Goal: Transaction & Acquisition: Obtain resource

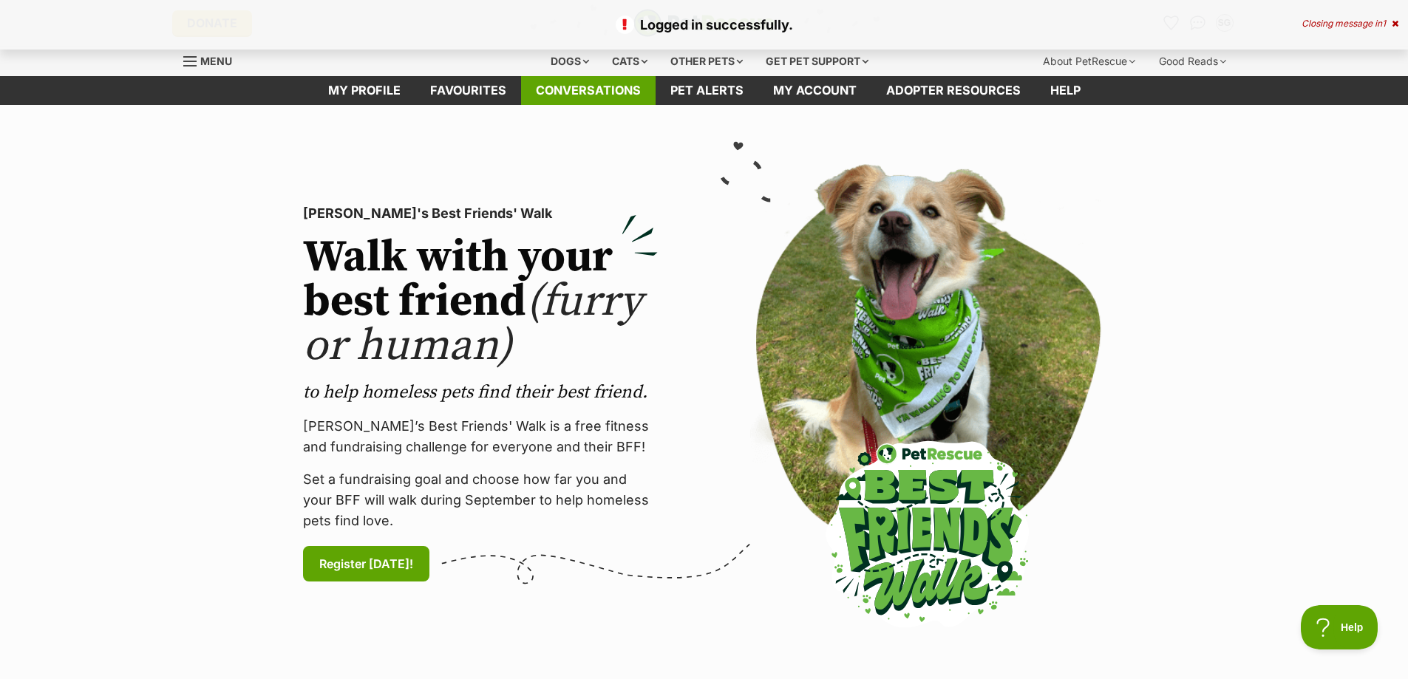
click at [595, 92] on link "Conversations" at bounding box center [588, 90] width 134 height 29
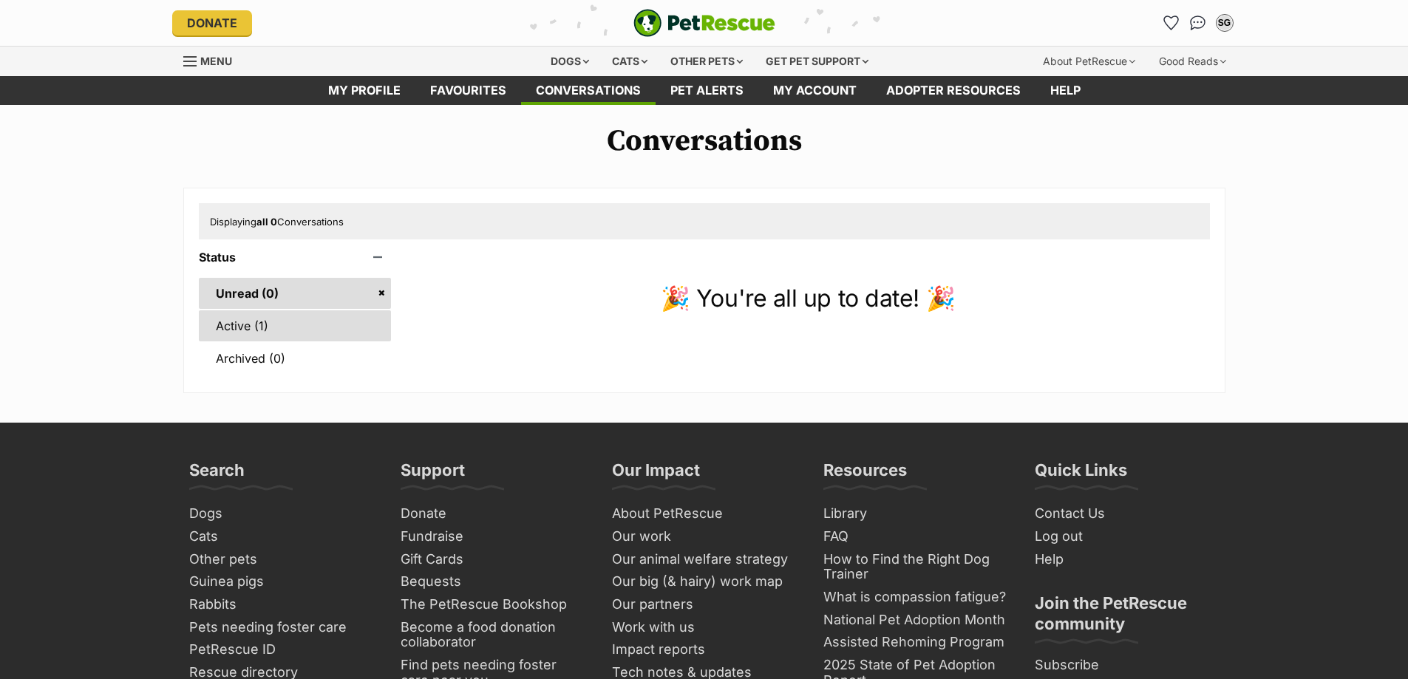
click at [234, 327] on link "Active (1)" at bounding box center [295, 325] width 193 height 31
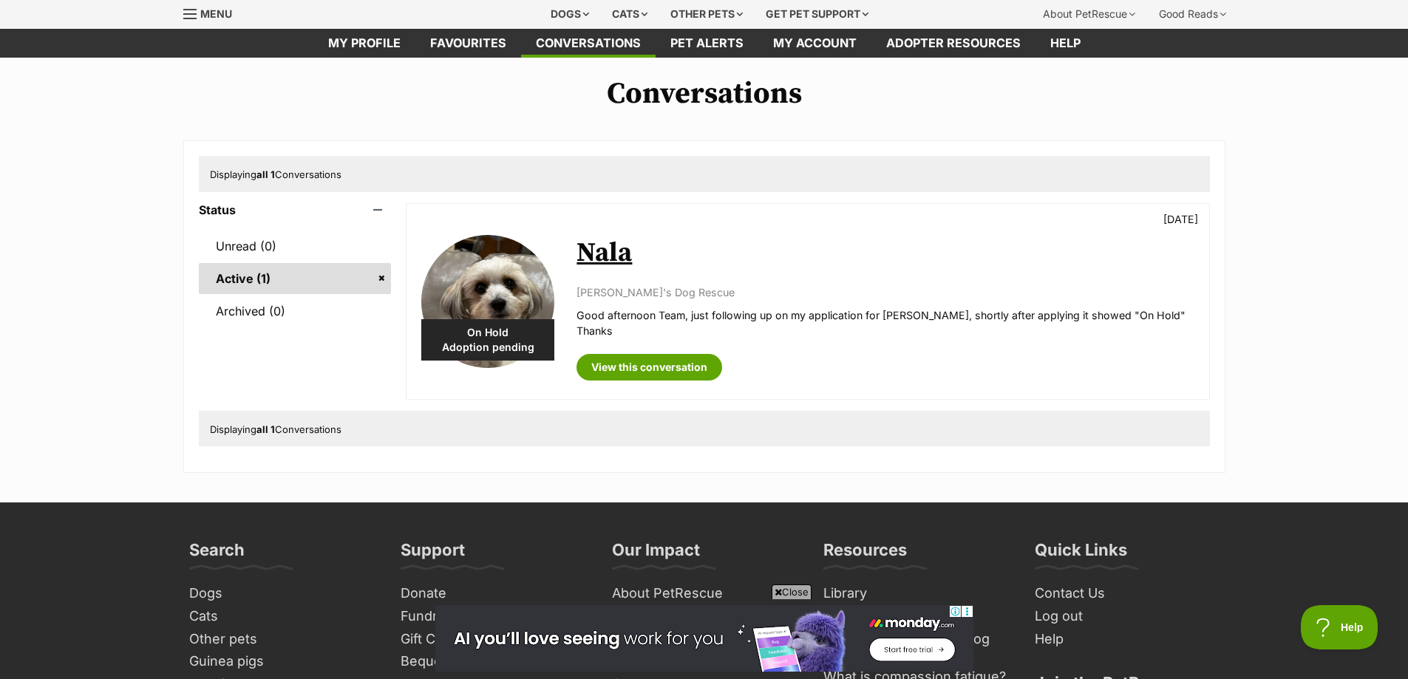
scroll to position [74, 0]
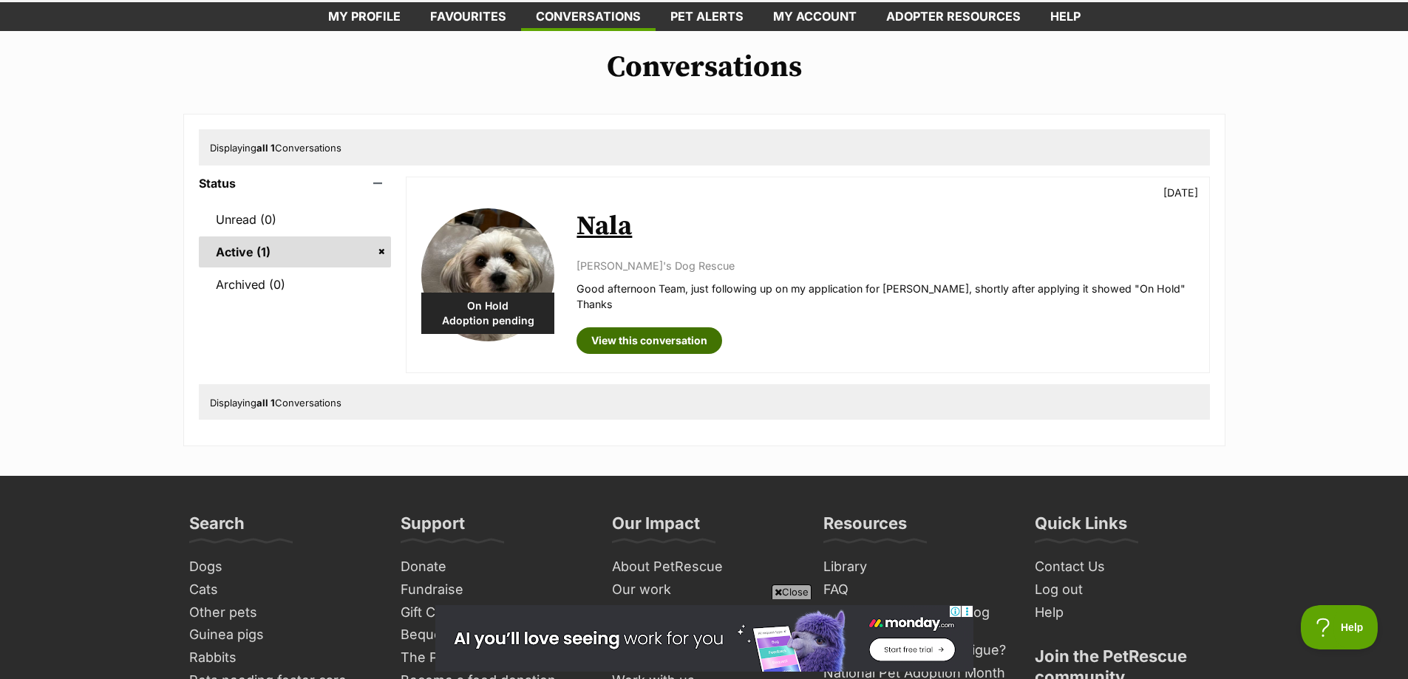
click at [628, 335] on link "View this conversation" at bounding box center [649, 340] width 146 height 27
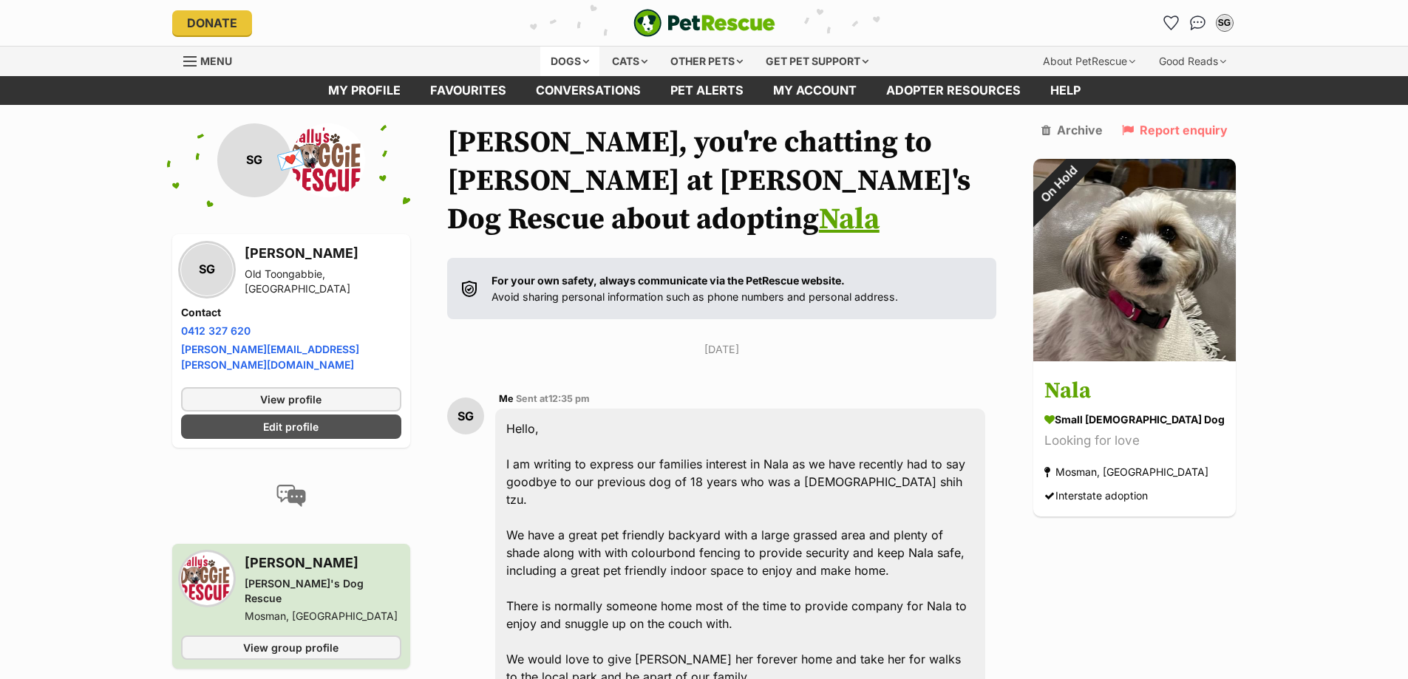
click at [568, 56] on div "Dogs" at bounding box center [569, 62] width 59 height 30
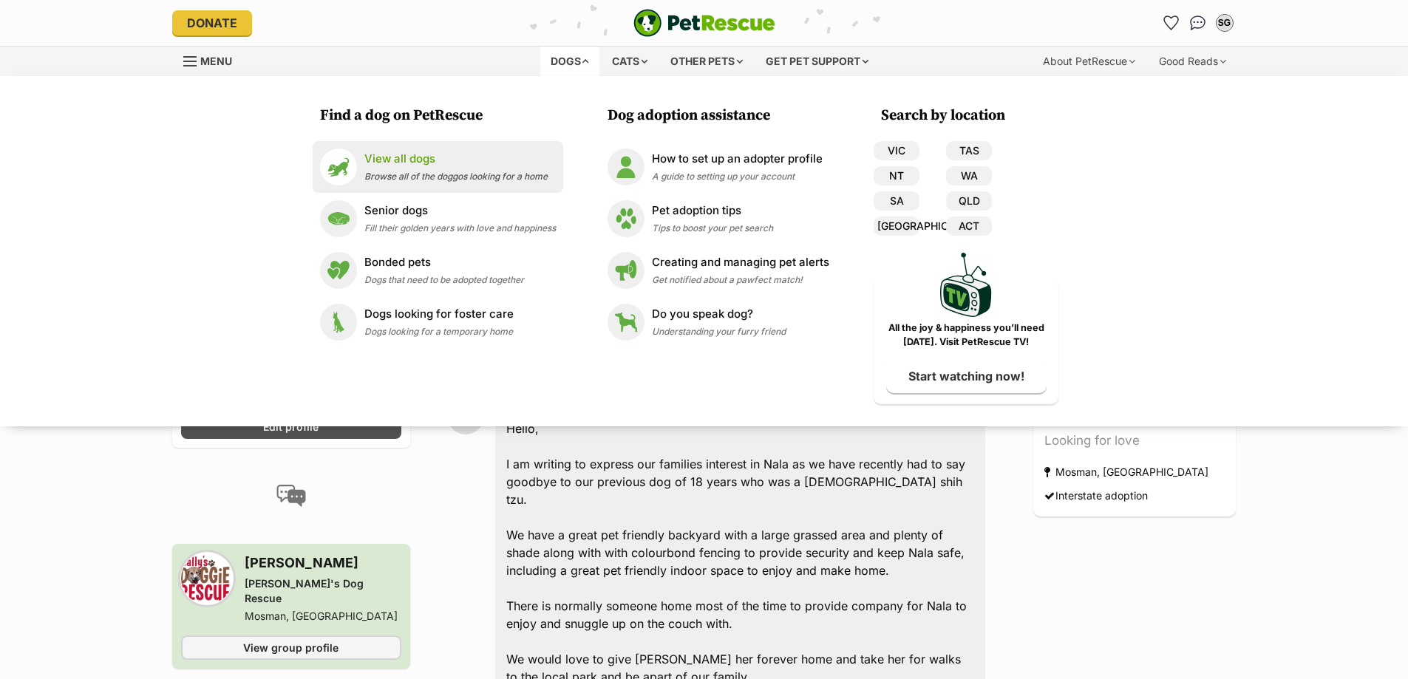
click at [412, 168] on div "View all dogs Browse all of the doggos looking for a home" at bounding box center [455, 167] width 183 height 32
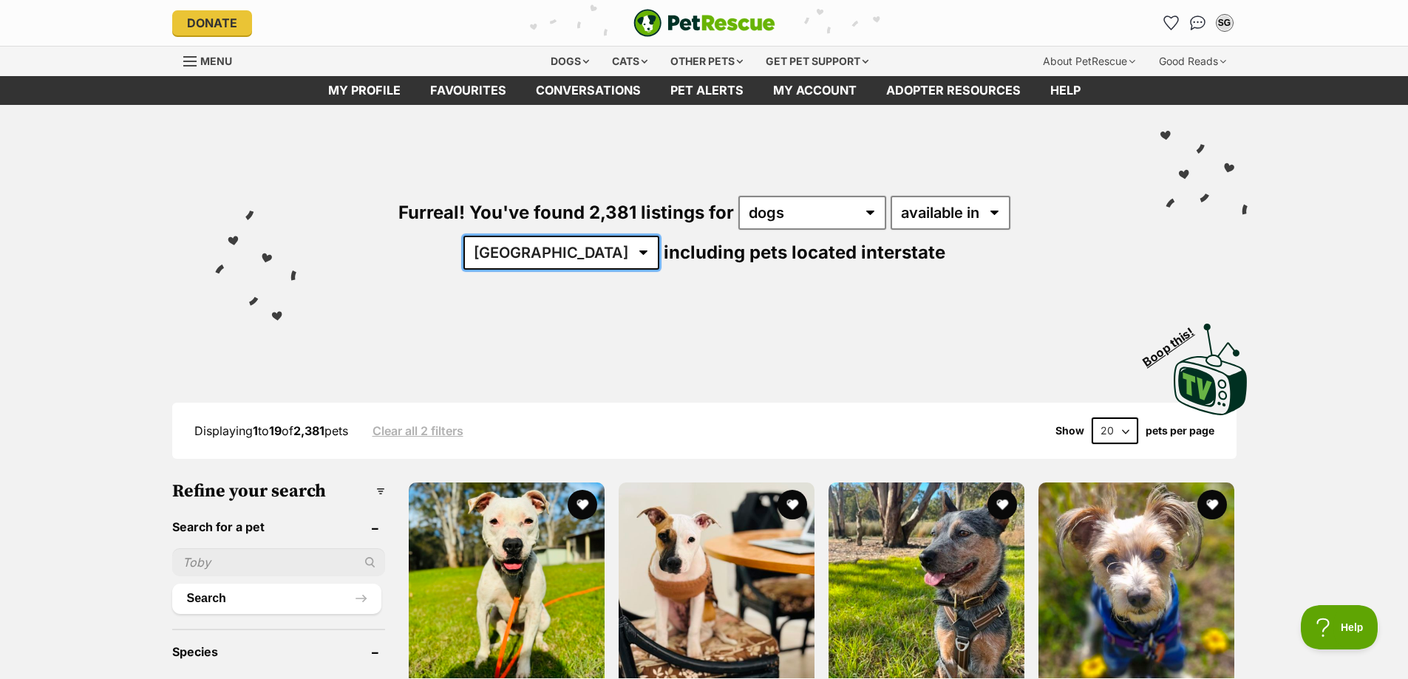
click at [659, 236] on select "Australia ACT NSW NT QLD SA TAS VIC WA" at bounding box center [561, 253] width 196 height 34
select select "[GEOGRAPHIC_DATA]"
click at [659, 236] on select "Australia ACT NSW NT QLD SA TAS VIC WA" at bounding box center [561, 253] width 196 height 34
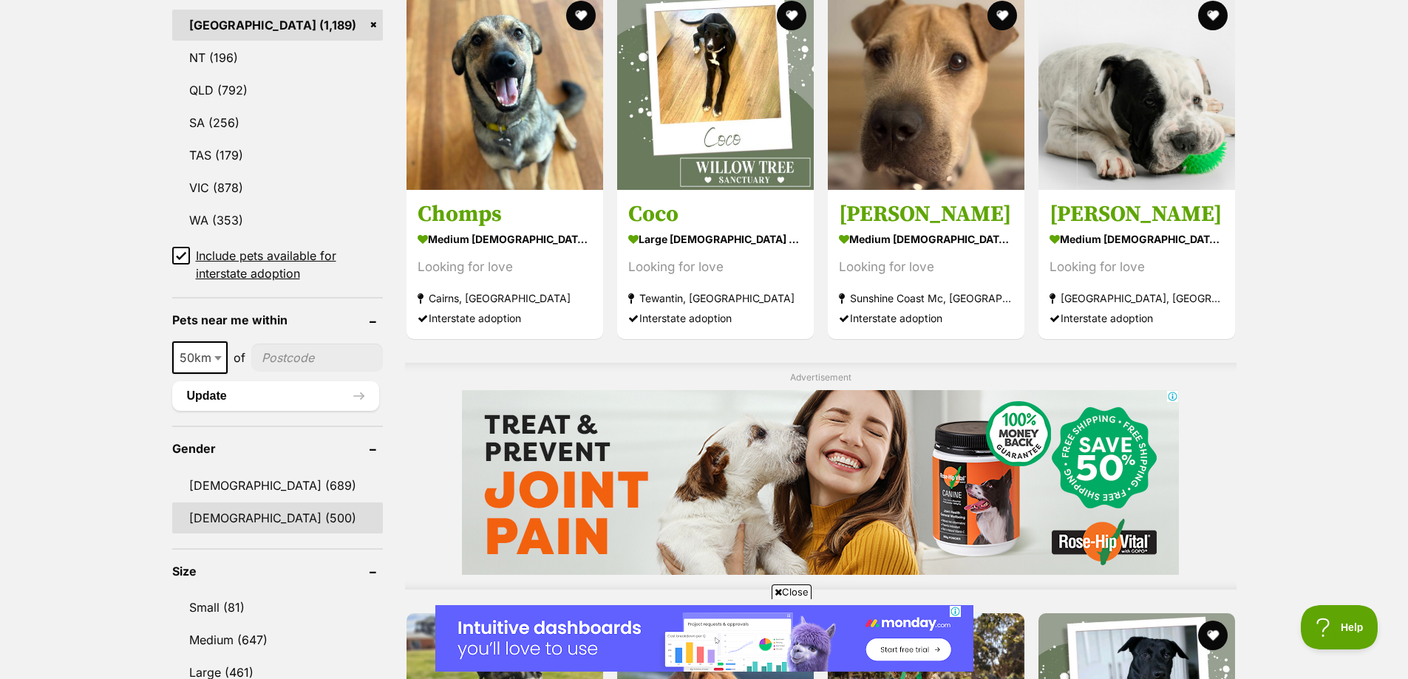
scroll to position [887, 0]
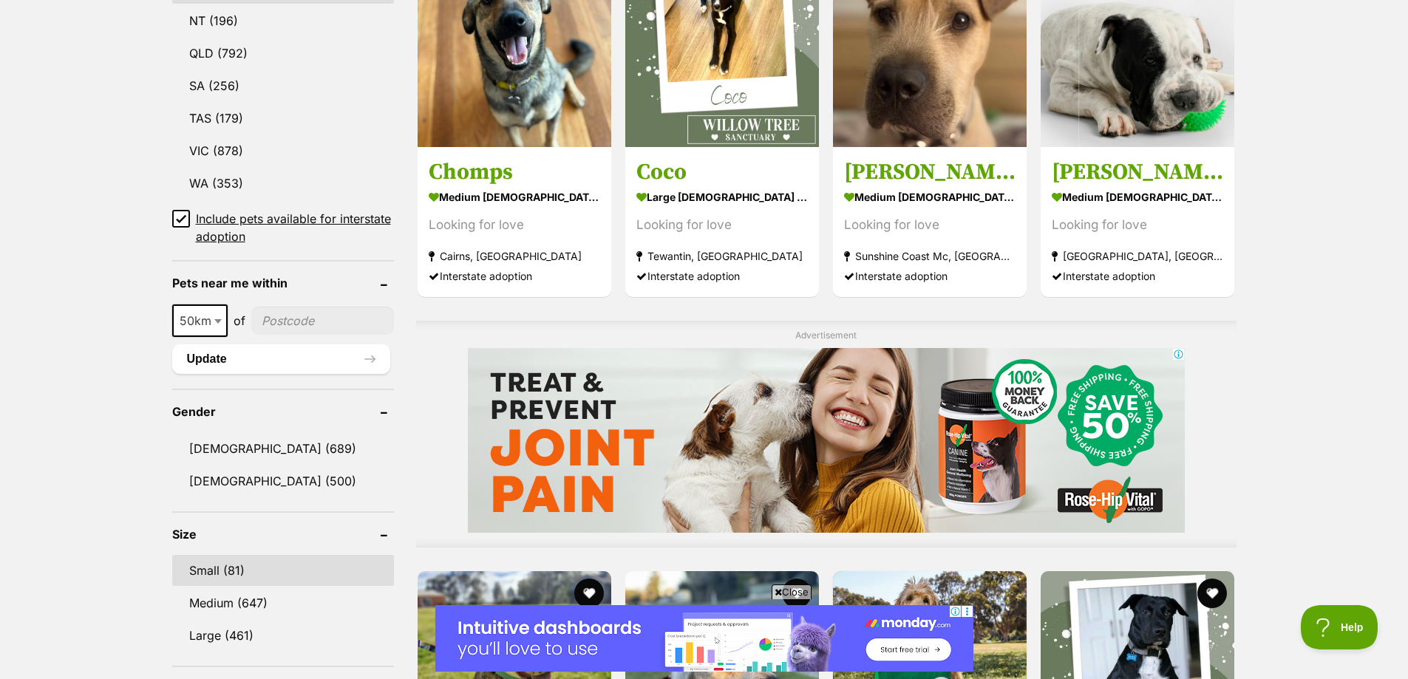
click at [222, 567] on link "Small (81)" at bounding box center [283, 570] width 222 height 31
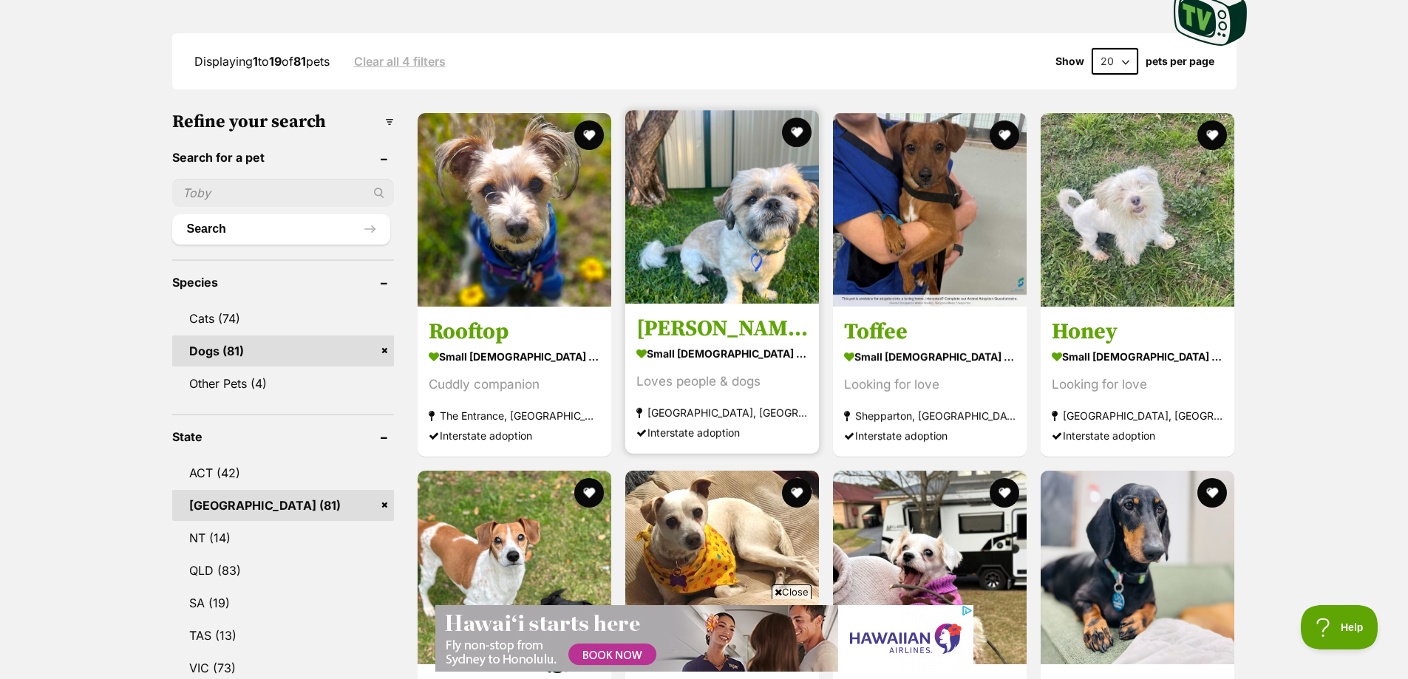
scroll to position [296, 0]
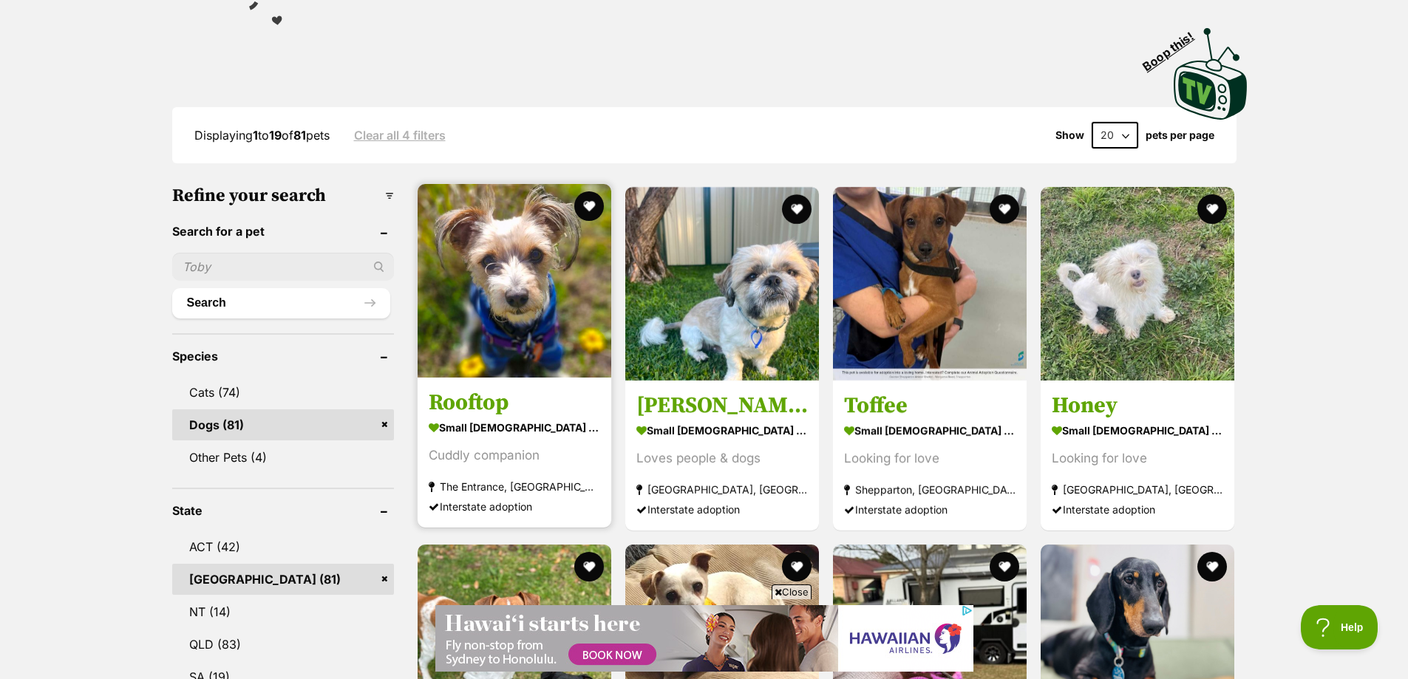
click at [564, 283] on img at bounding box center [514, 281] width 194 height 194
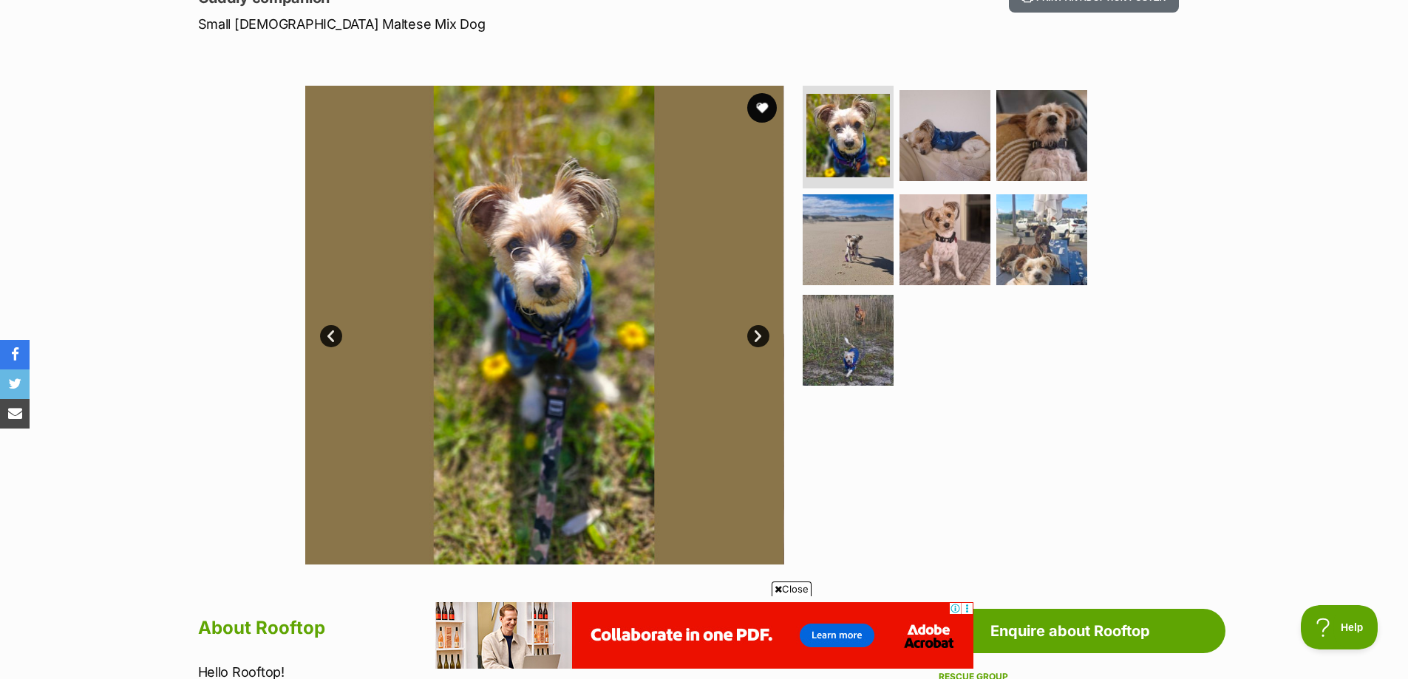
click at [748, 336] on link "Next" at bounding box center [758, 336] width 22 height 22
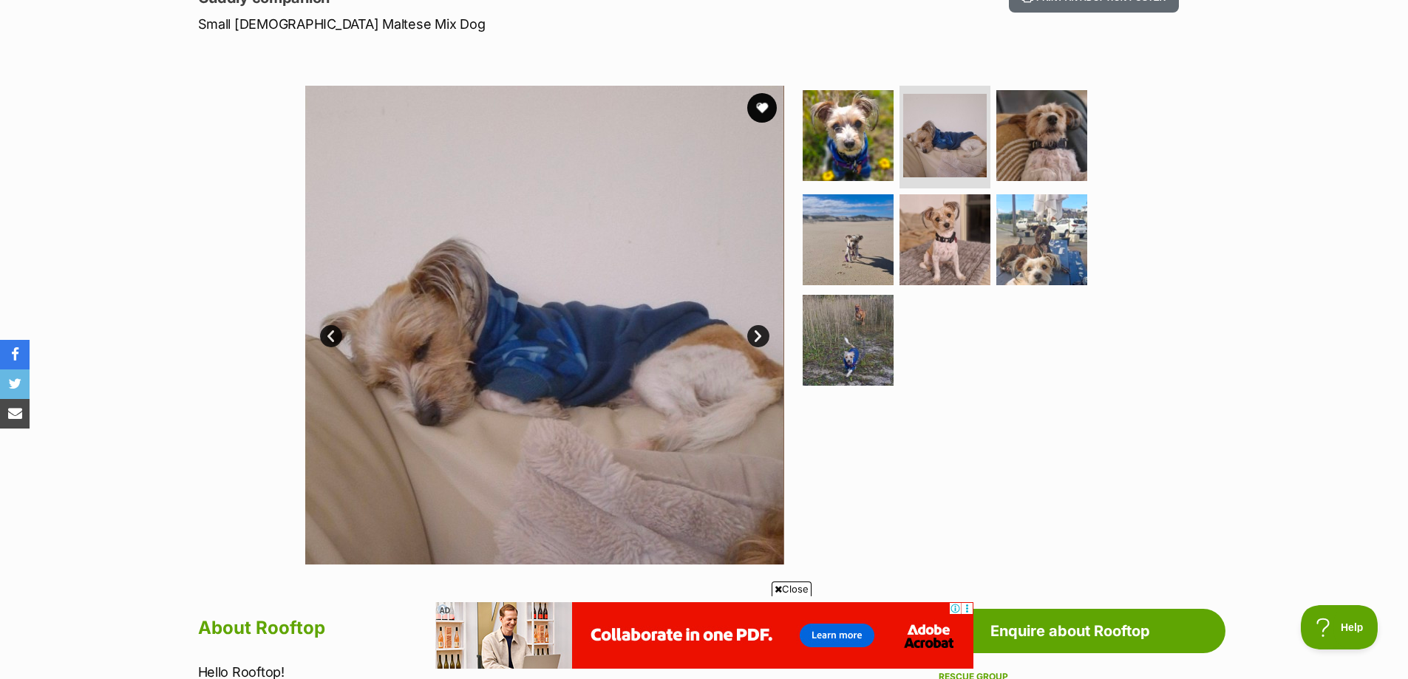
click at [751, 334] on link "Next" at bounding box center [758, 336] width 22 height 22
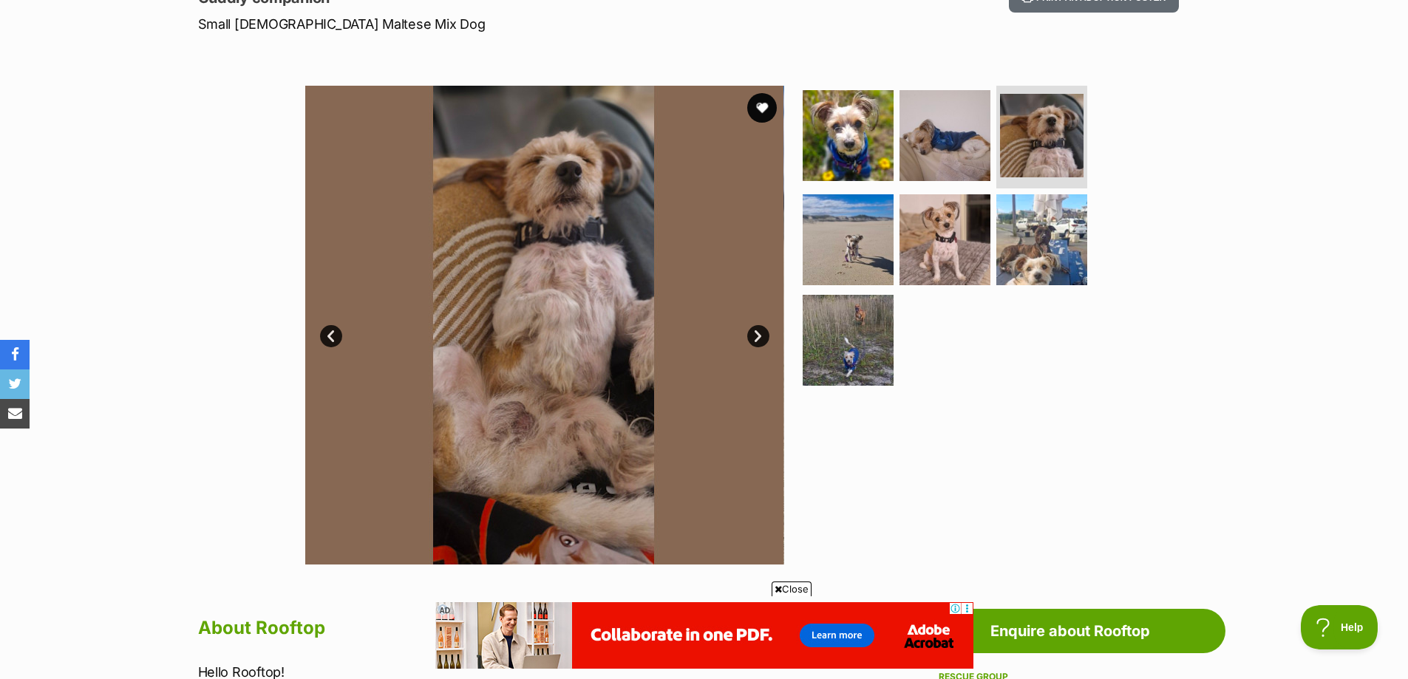
click at [756, 332] on link "Next" at bounding box center [758, 336] width 22 height 22
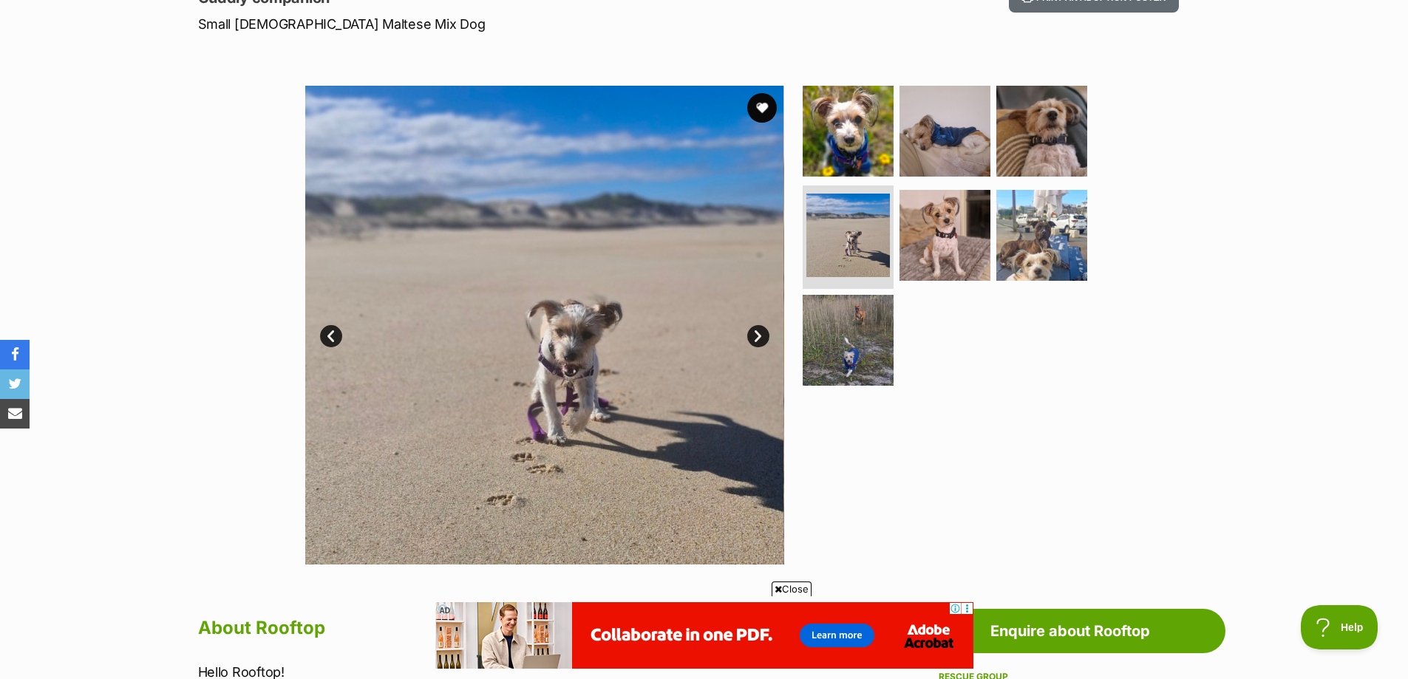
click at [756, 332] on link "Next" at bounding box center [758, 336] width 22 height 22
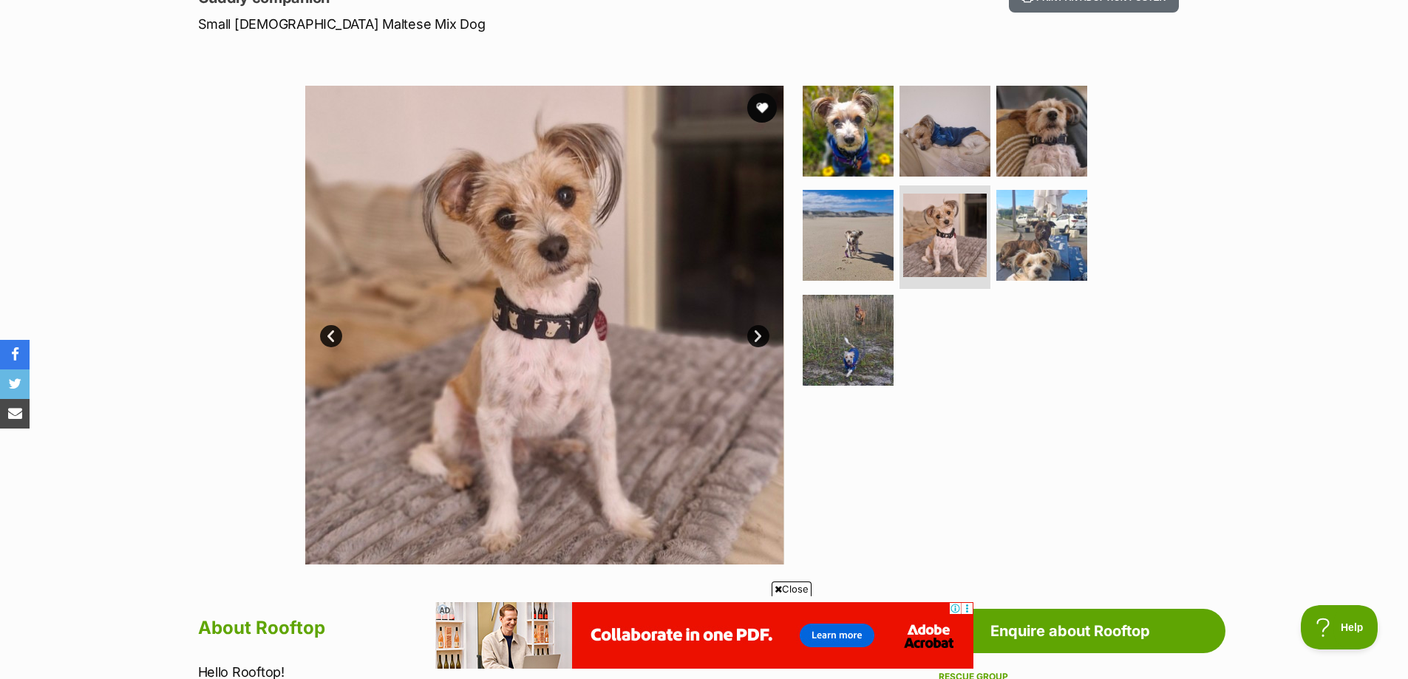
click at [753, 337] on link "Next" at bounding box center [758, 336] width 22 height 22
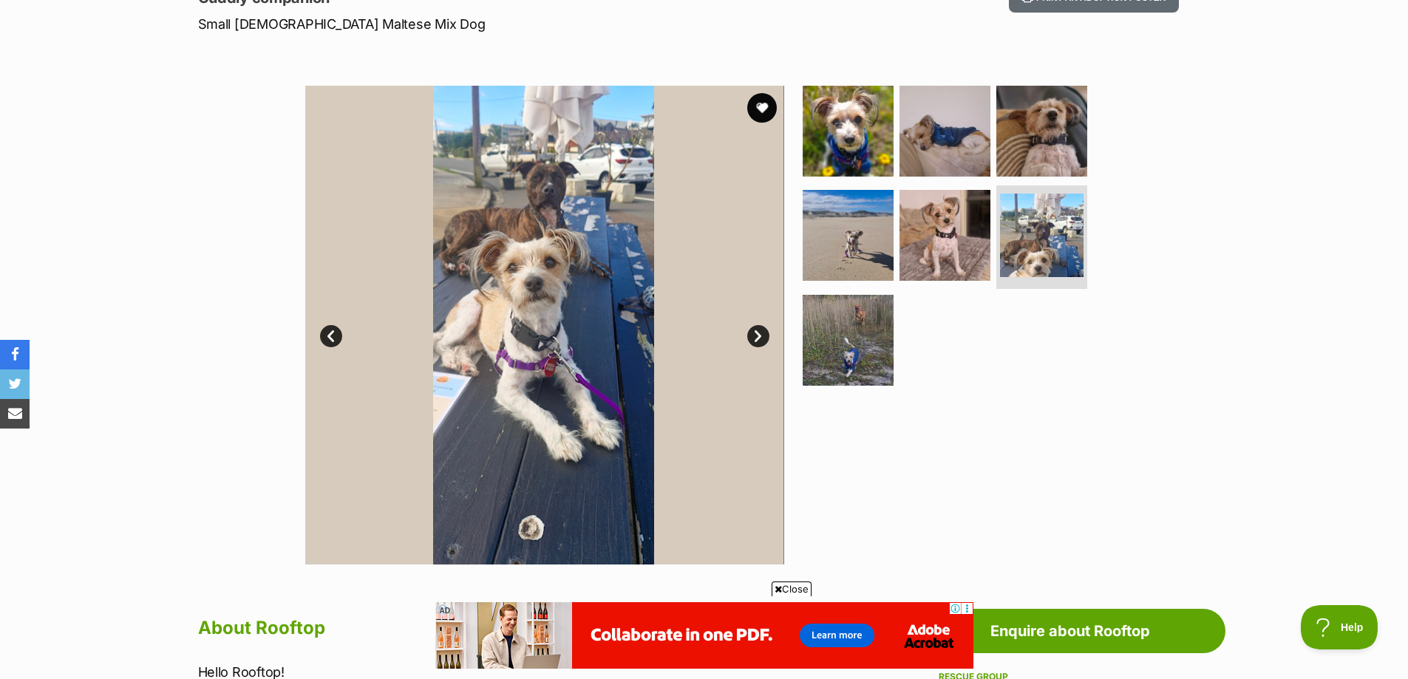
click at [753, 337] on link "Next" at bounding box center [758, 336] width 22 height 22
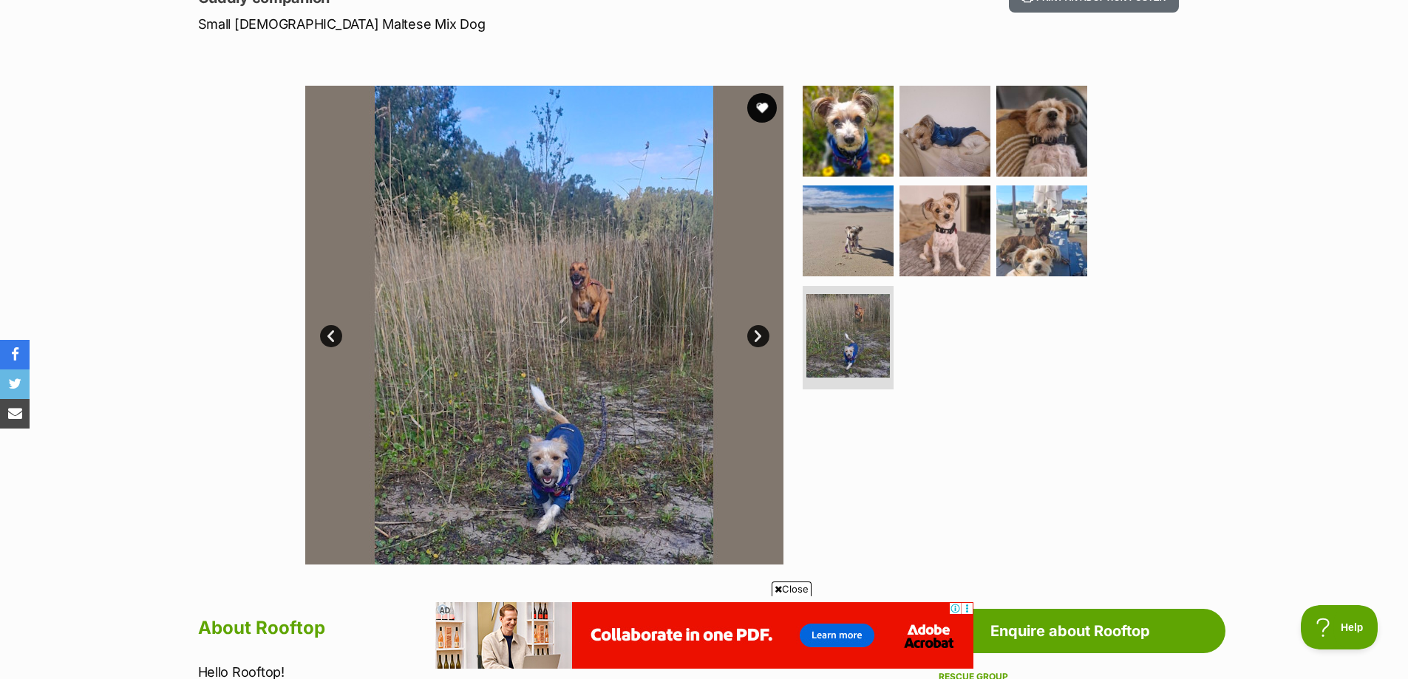
click at [753, 337] on link "Next" at bounding box center [758, 336] width 22 height 22
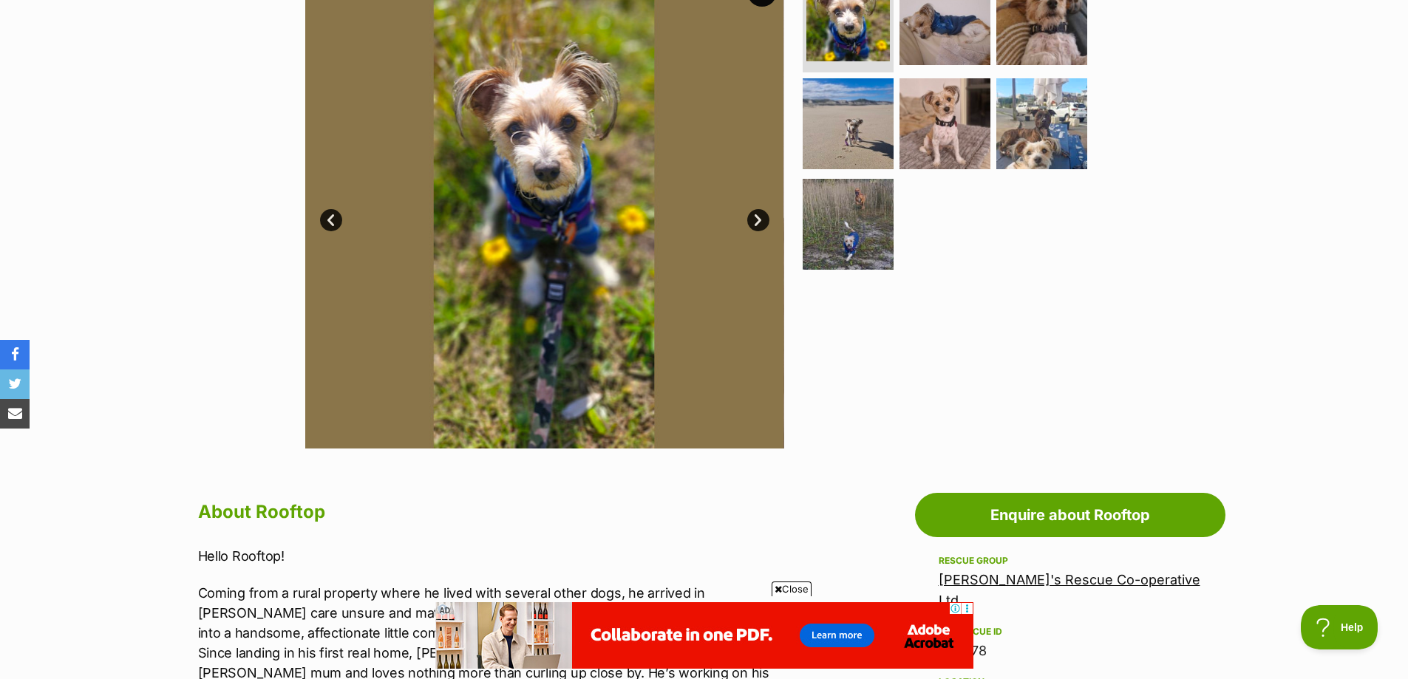
scroll to position [222, 0]
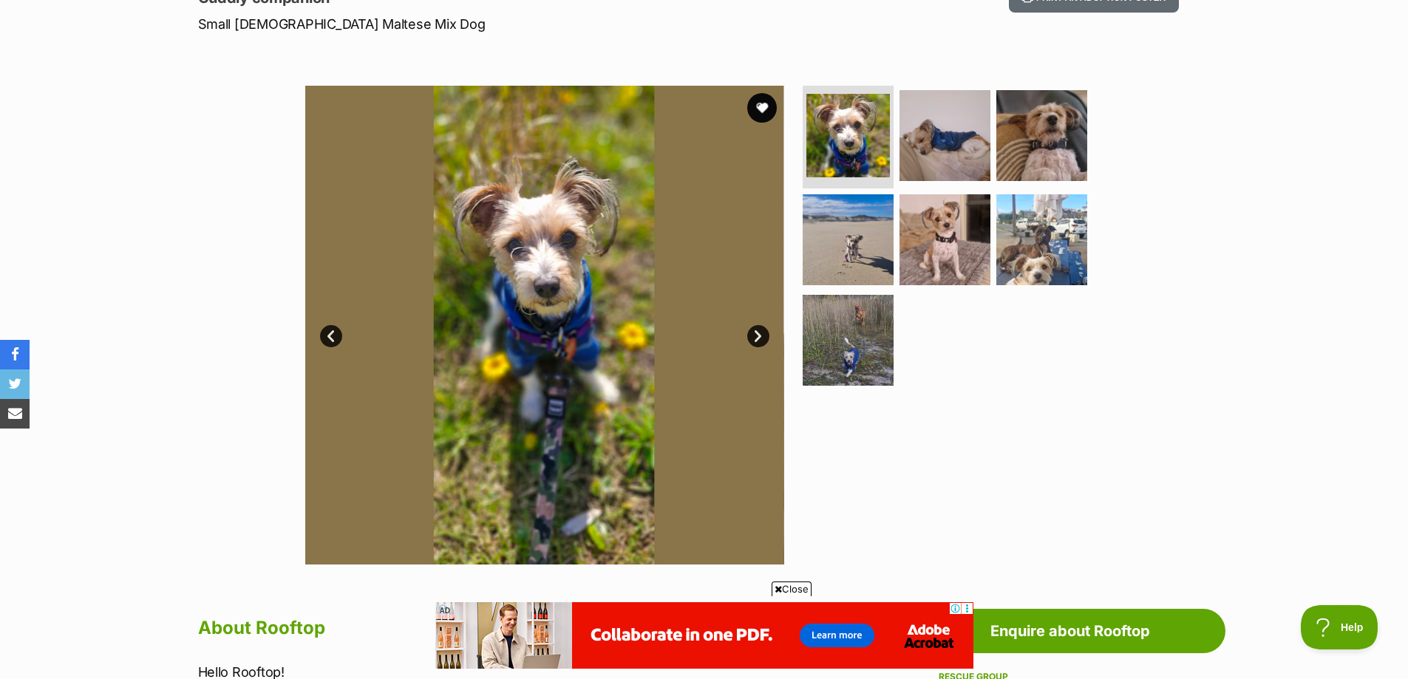
click at [752, 337] on link "Next" at bounding box center [758, 336] width 22 height 22
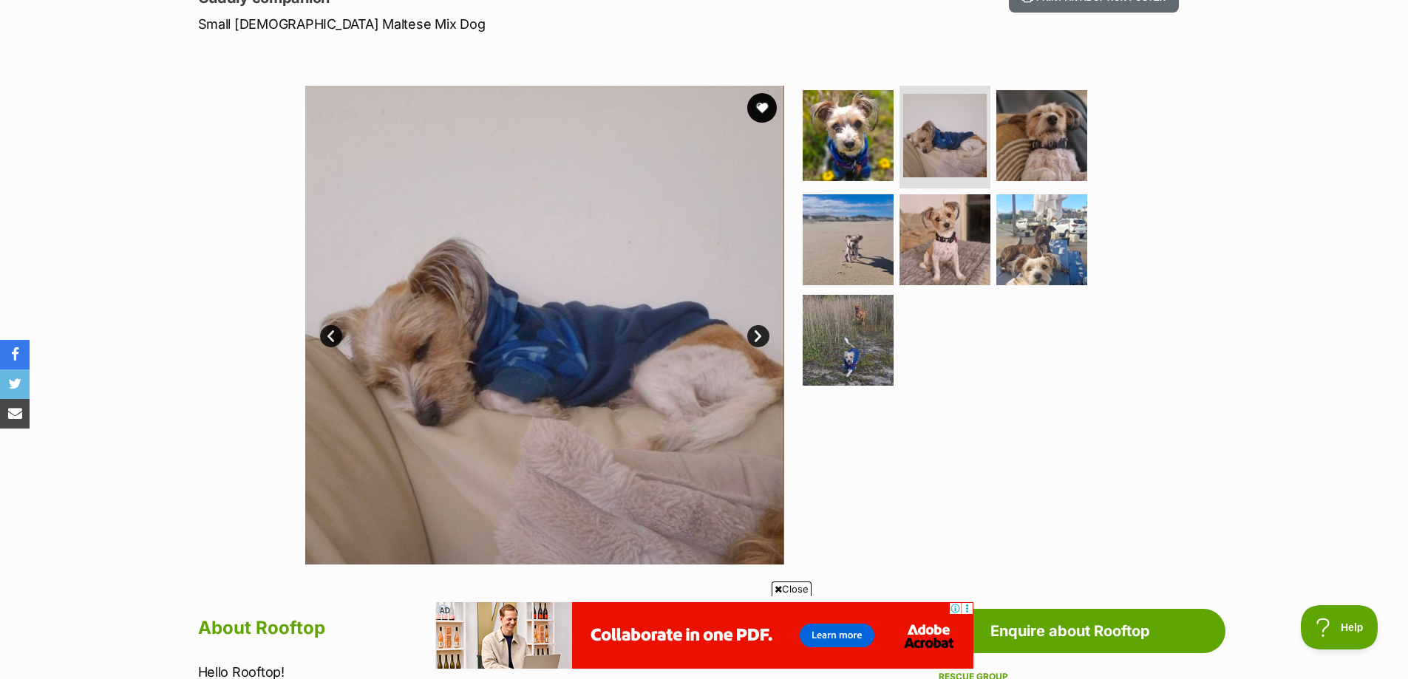
click at [753, 337] on link "Next" at bounding box center [758, 336] width 22 height 22
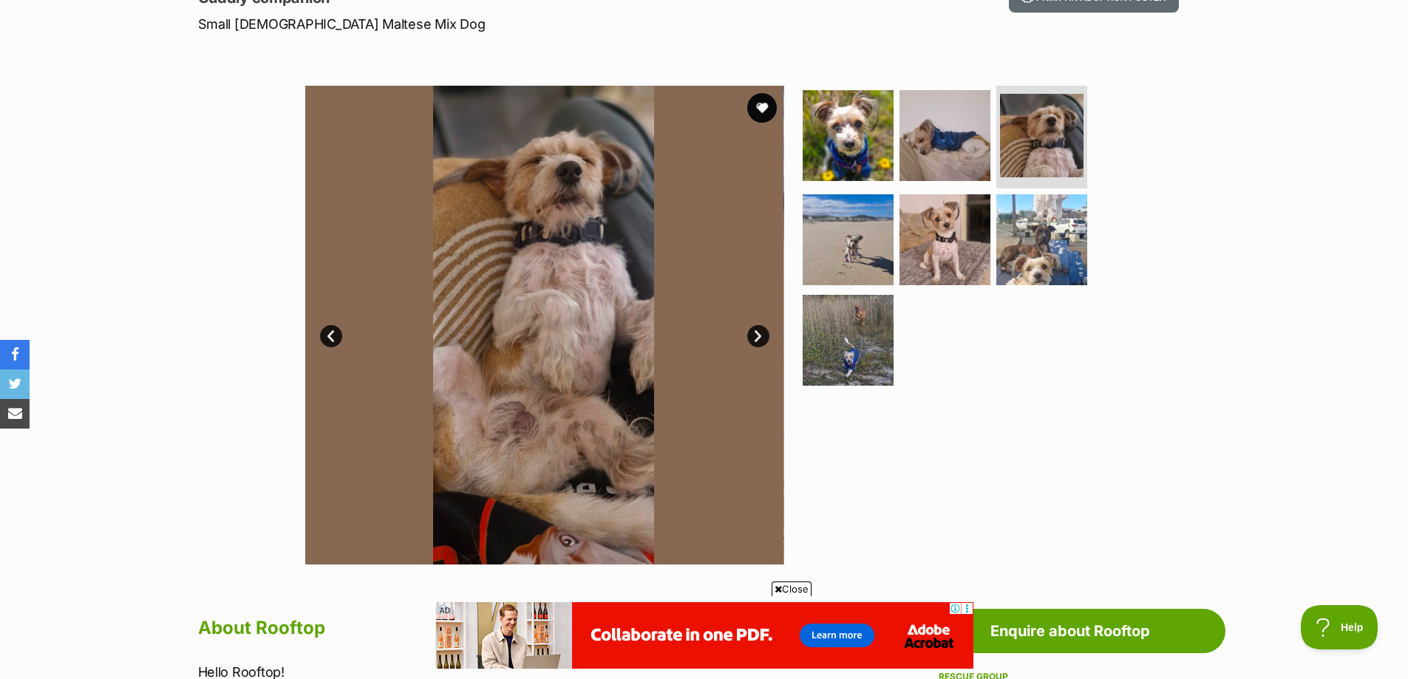
click at [753, 337] on link "Next" at bounding box center [758, 336] width 22 height 22
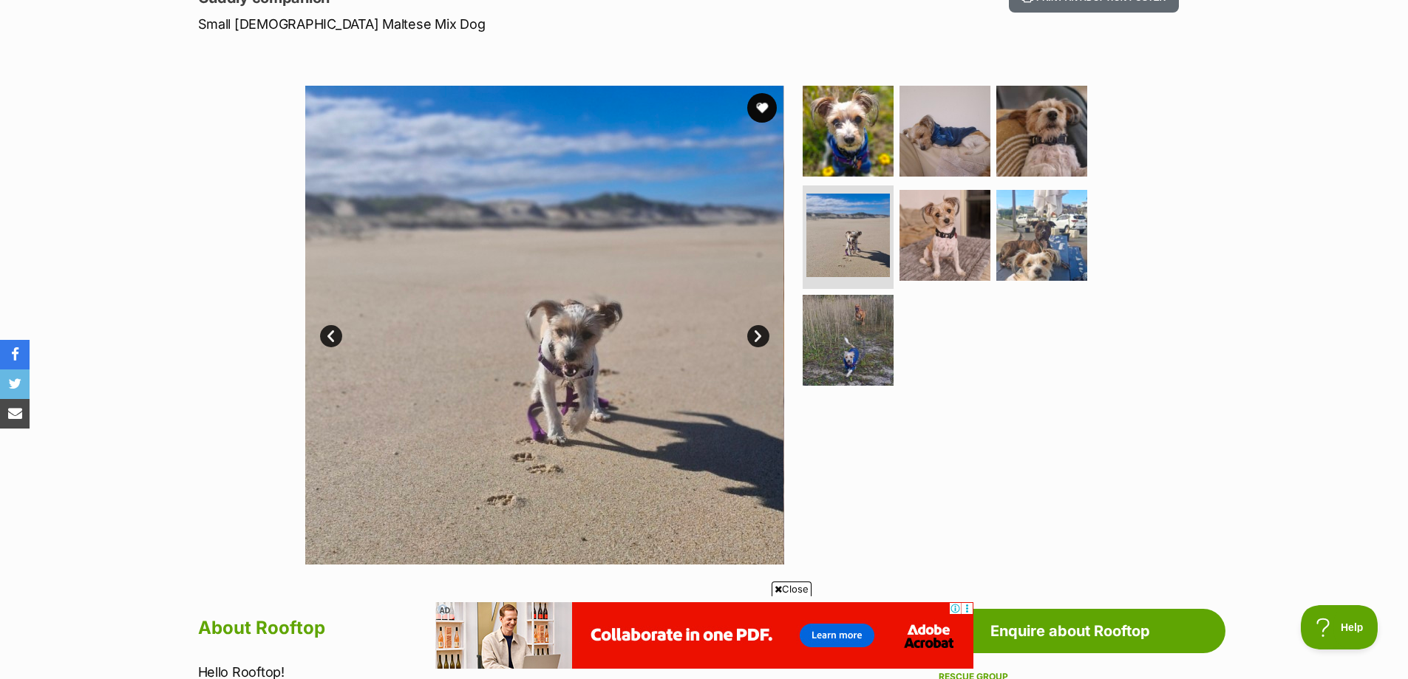
click at [753, 337] on link "Next" at bounding box center [758, 336] width 22 height 22
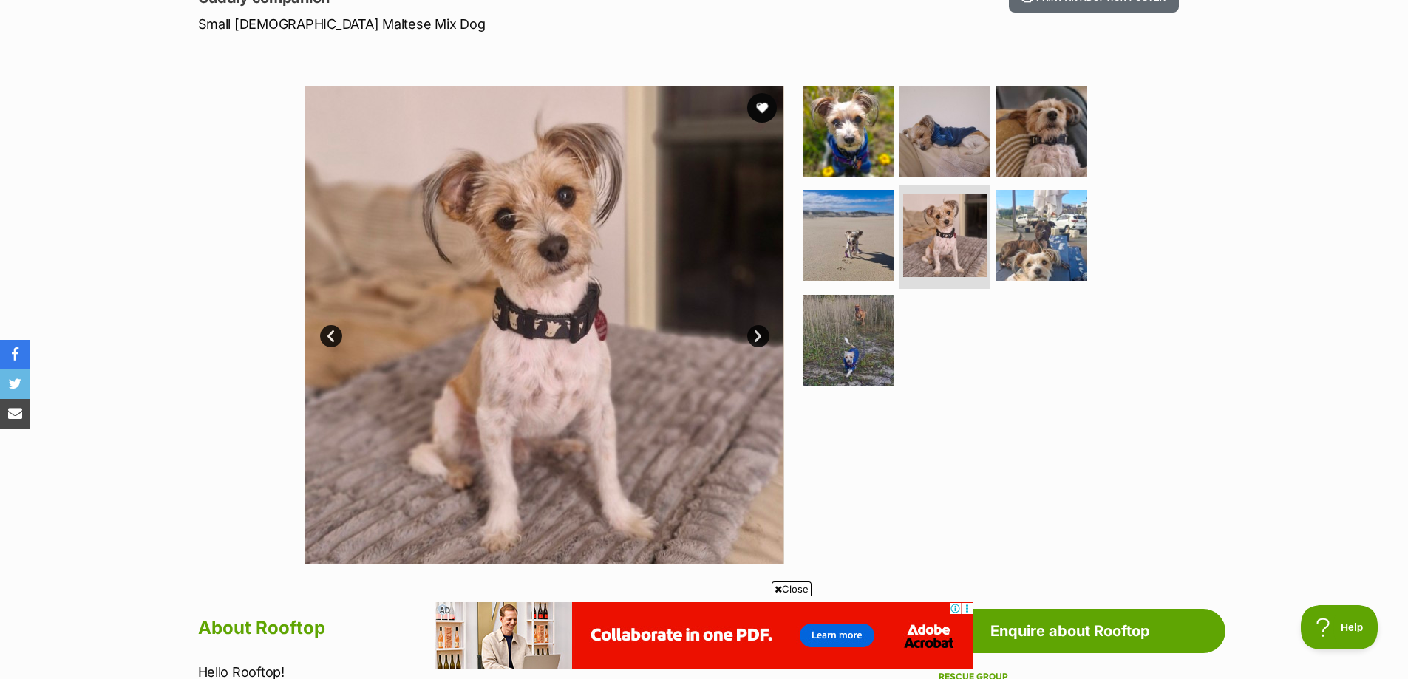
click at [755, 343] on link "Next" at bounding box center [758, 336] width 22 height 22
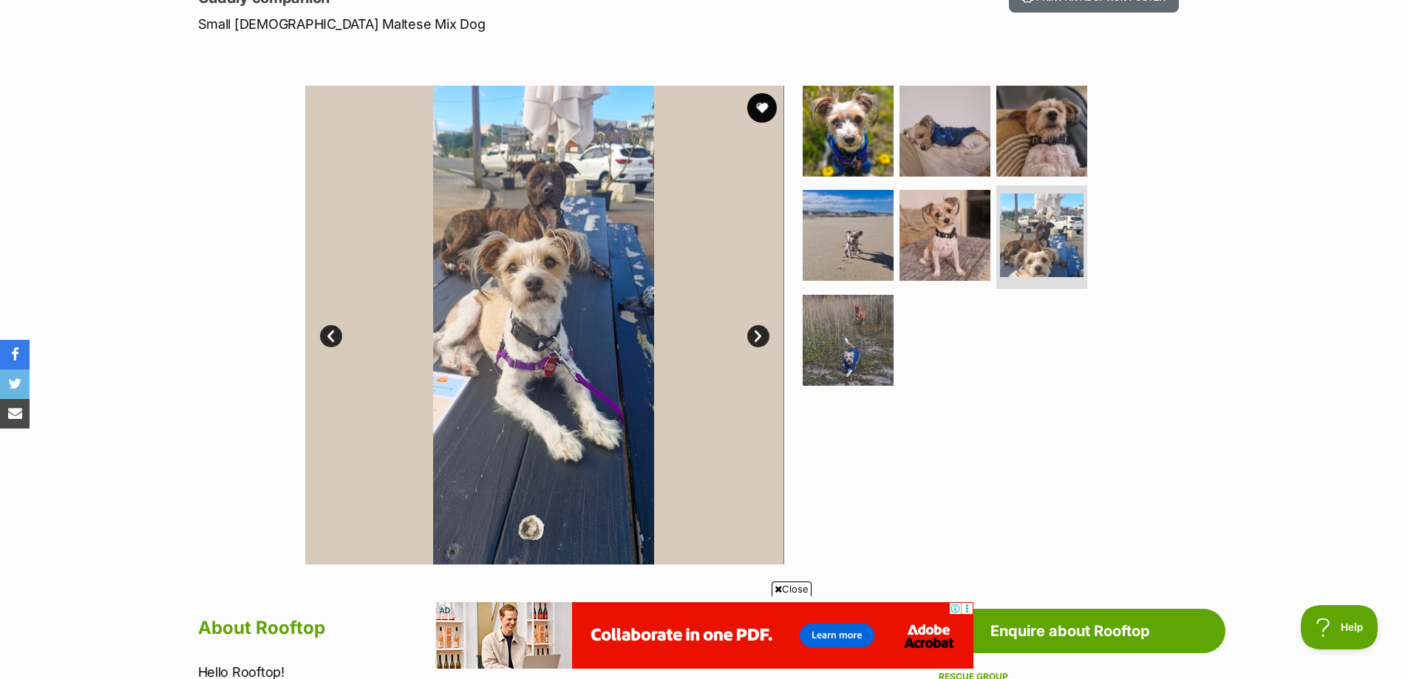
click at [757, 342] on link "Next" at bounding box center [758, 336] width 22 height 22
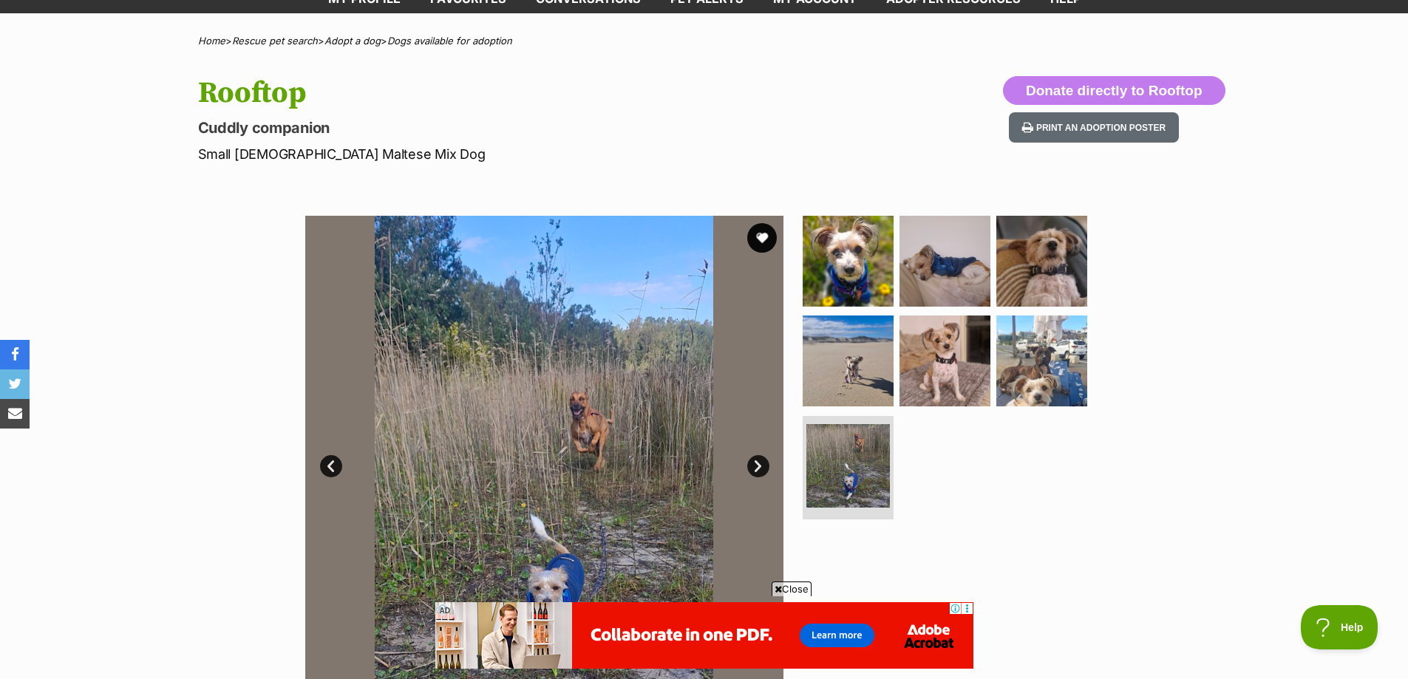
scroll to position [0, 0]
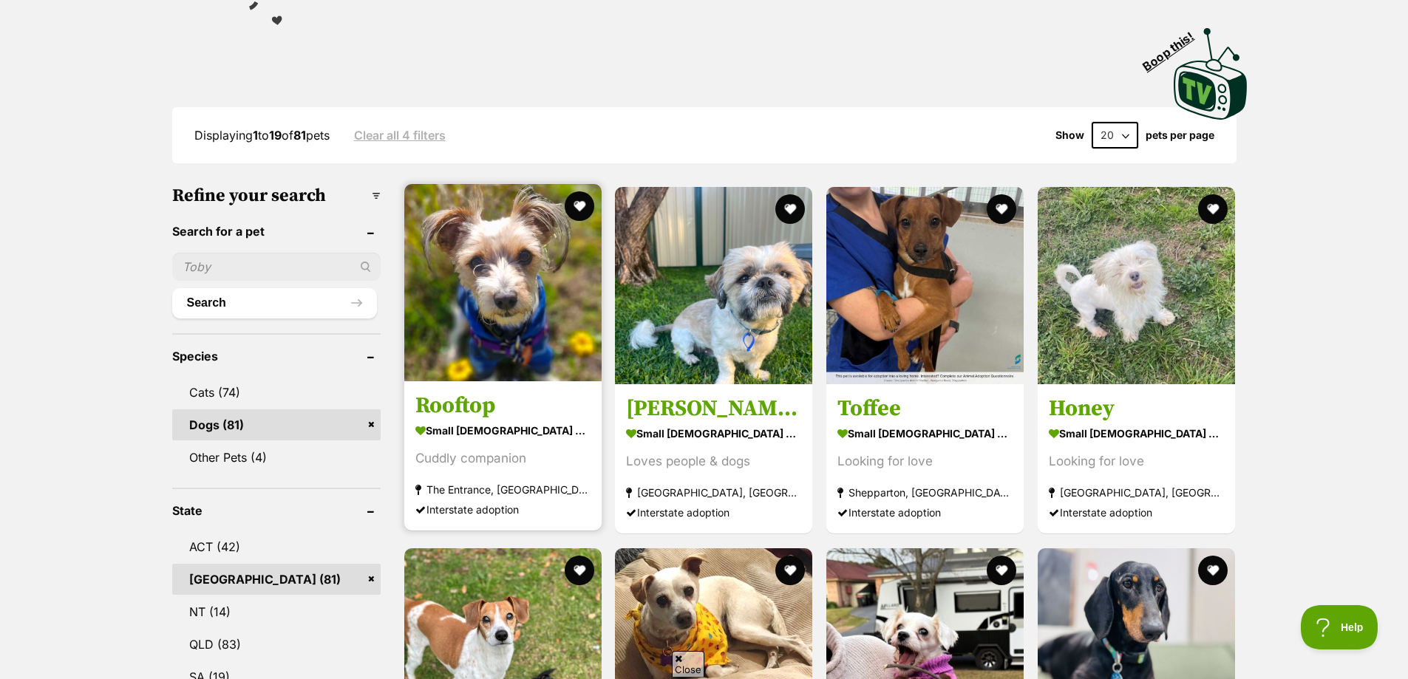
click at [487, 330] on img at bounding box center [502, 282] width 197 height 197
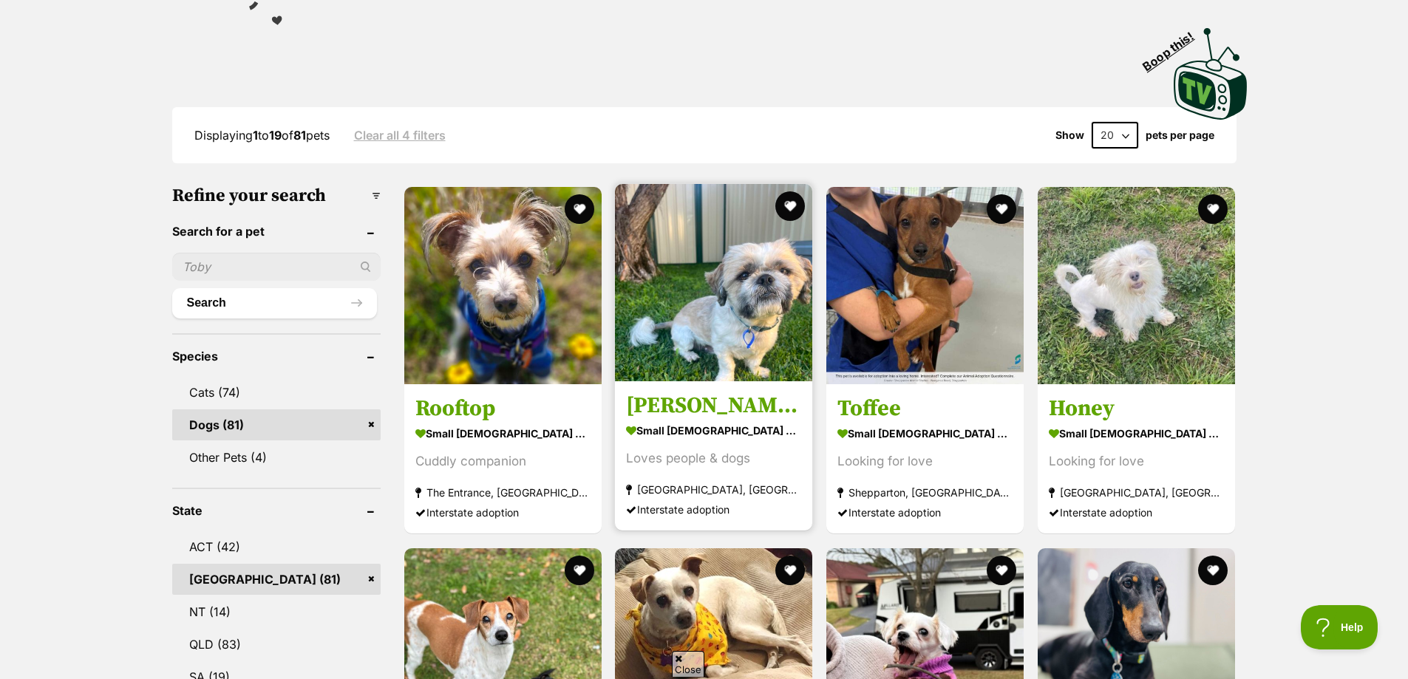
click at [720, 292] on img at bounding box center [713, 282] width 197 height 197
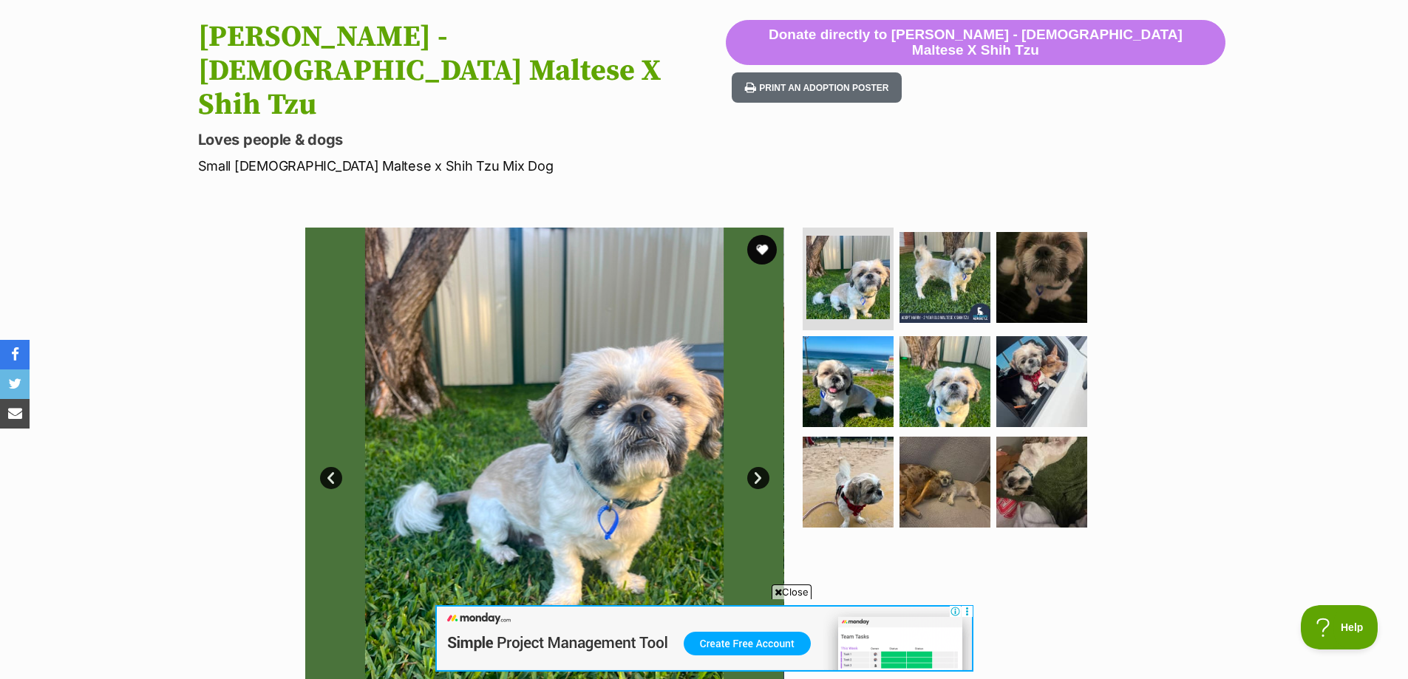
click at [755, 467] on link "Next" at bounding box center [758, 478] width 22 height 22
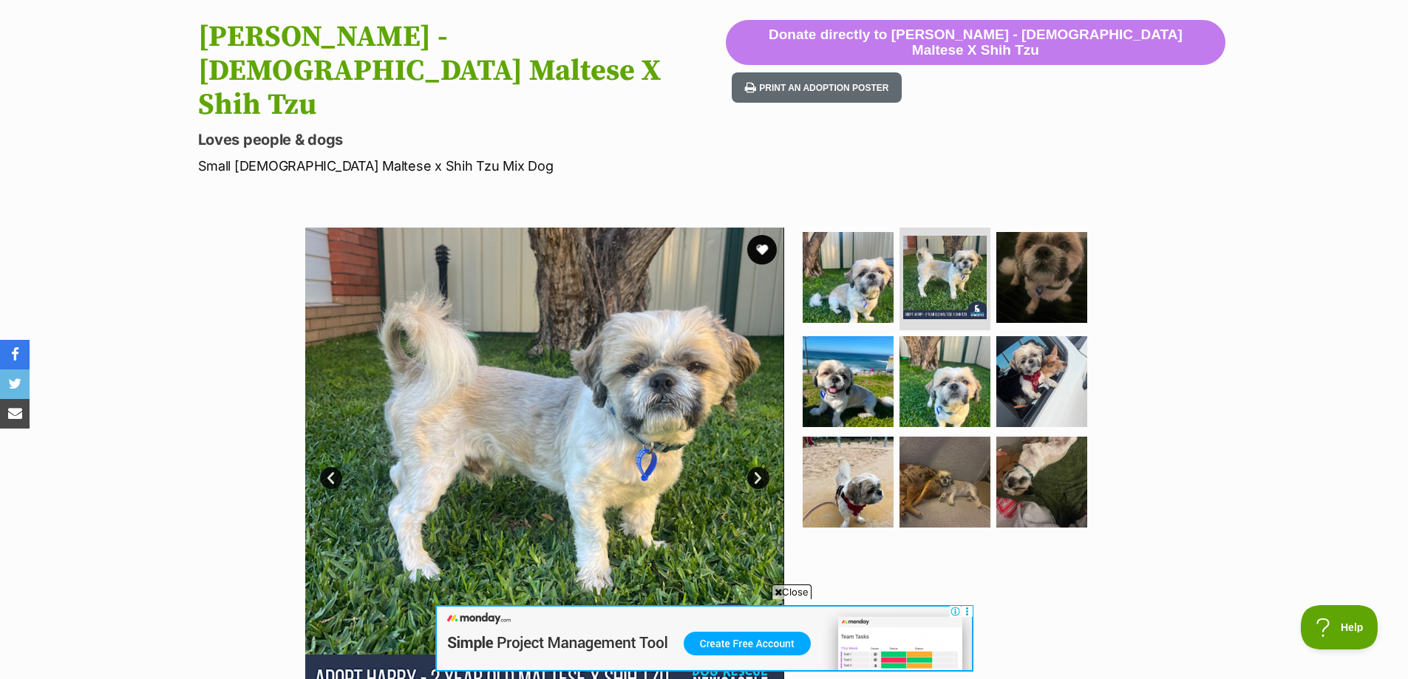
click at [755, 467] on link "Next" at bounding box center [758, 478] width 22 height 22
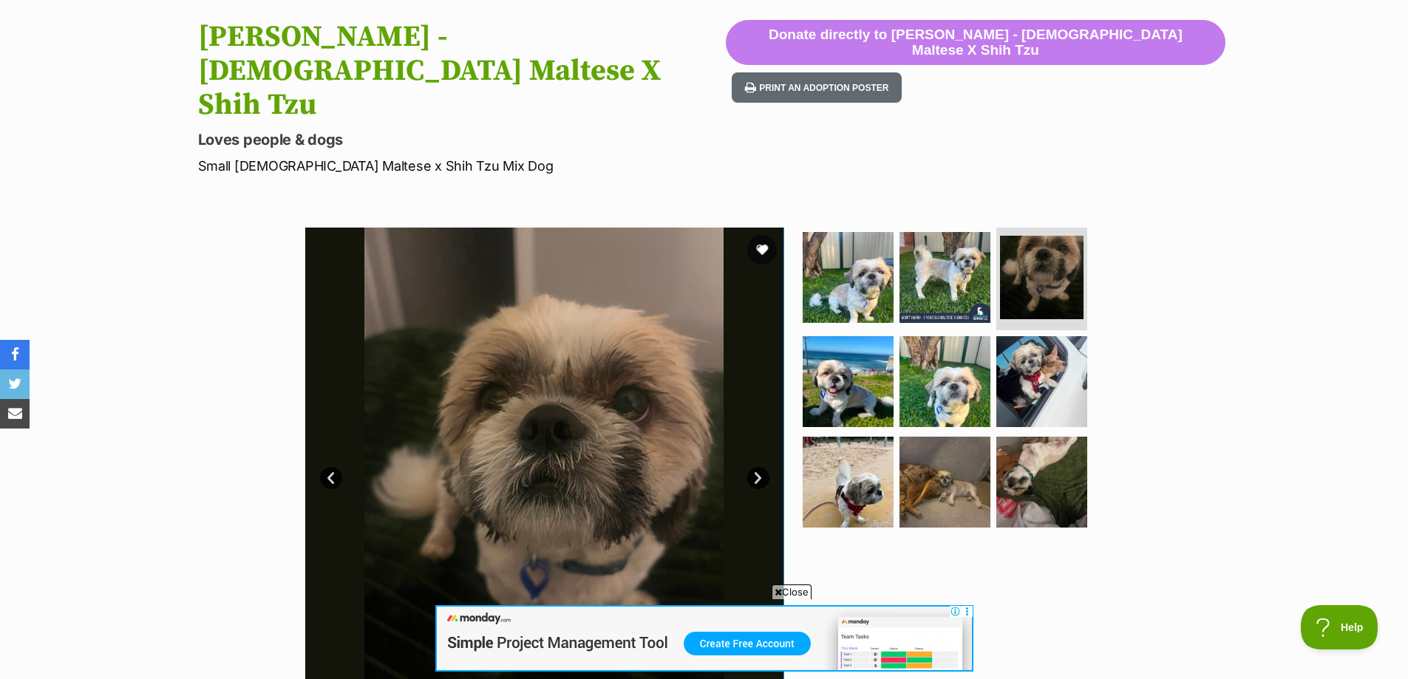
click at [755, 467] on link "Next" at bounding box center [758, 478] width 22 height 22
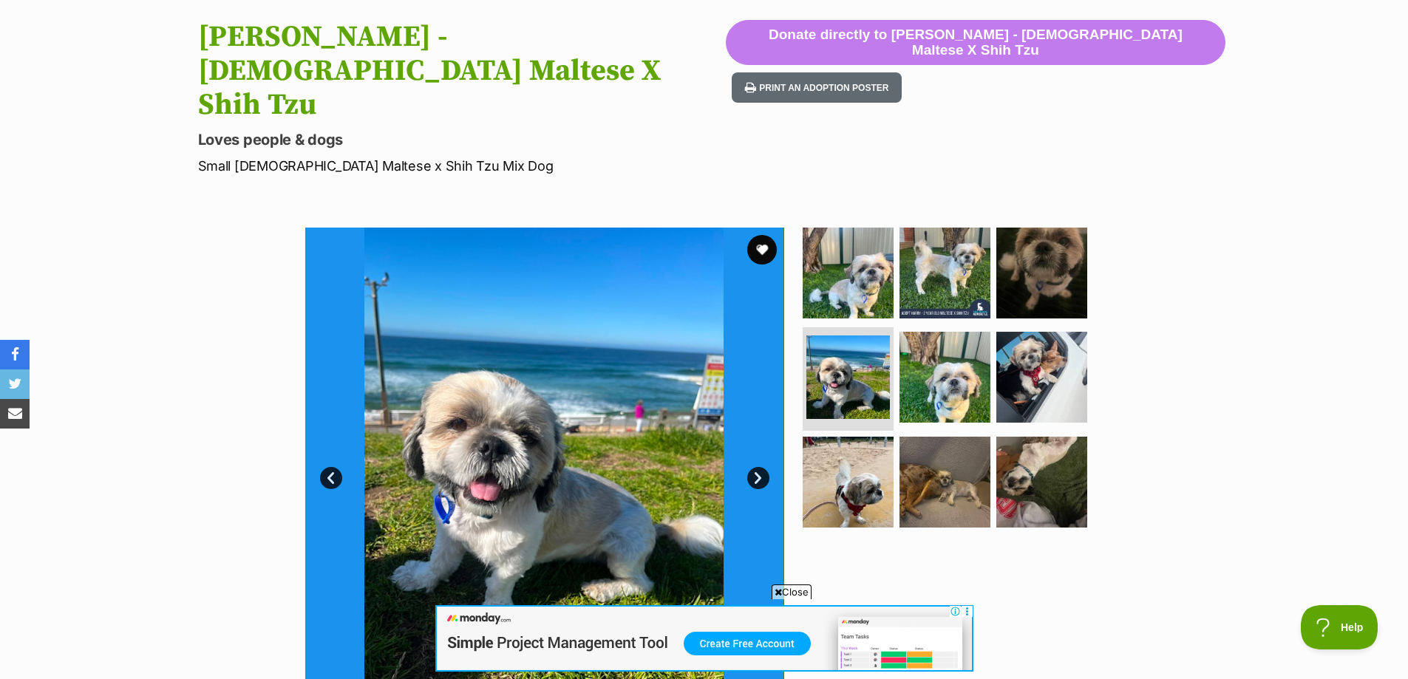
click at [755, 467] on link "Next" at bounding box center [758, 478] width 22 height 22
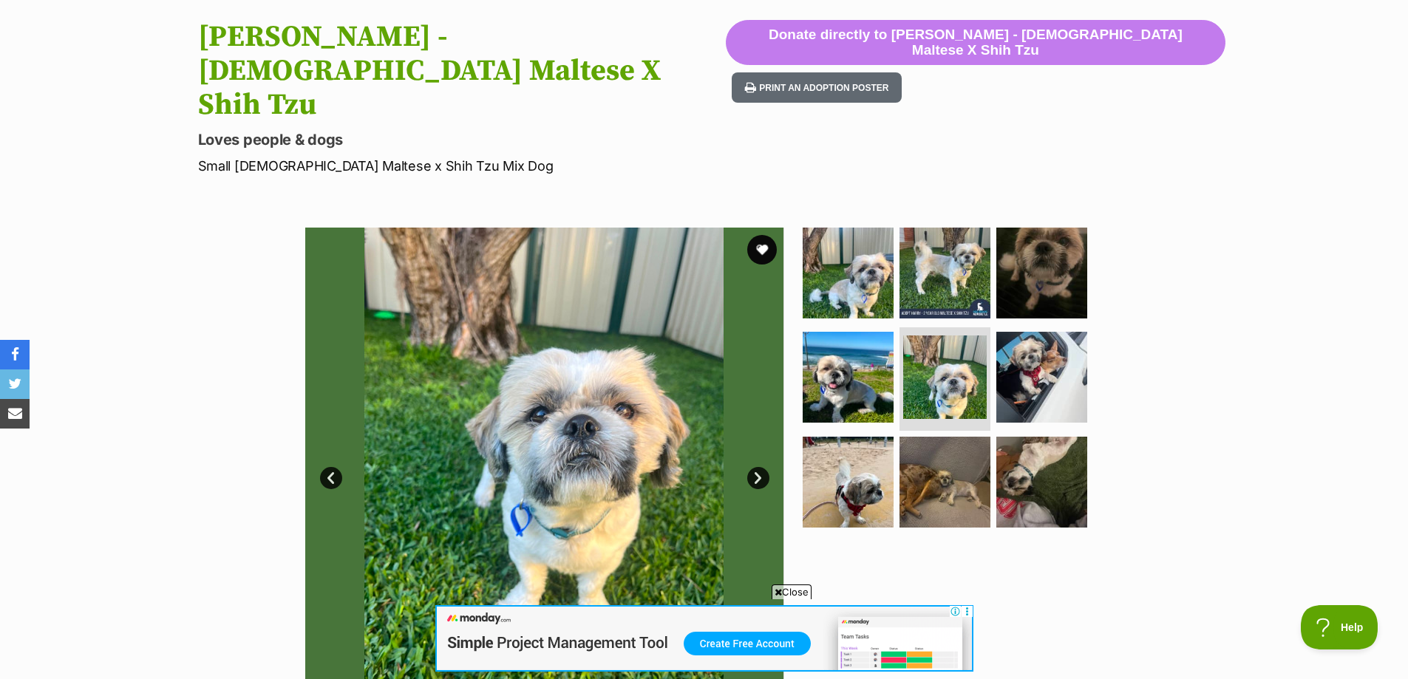
click at [755, 467] on link "Next" at bounding box center [758, 478] width 22 height 22
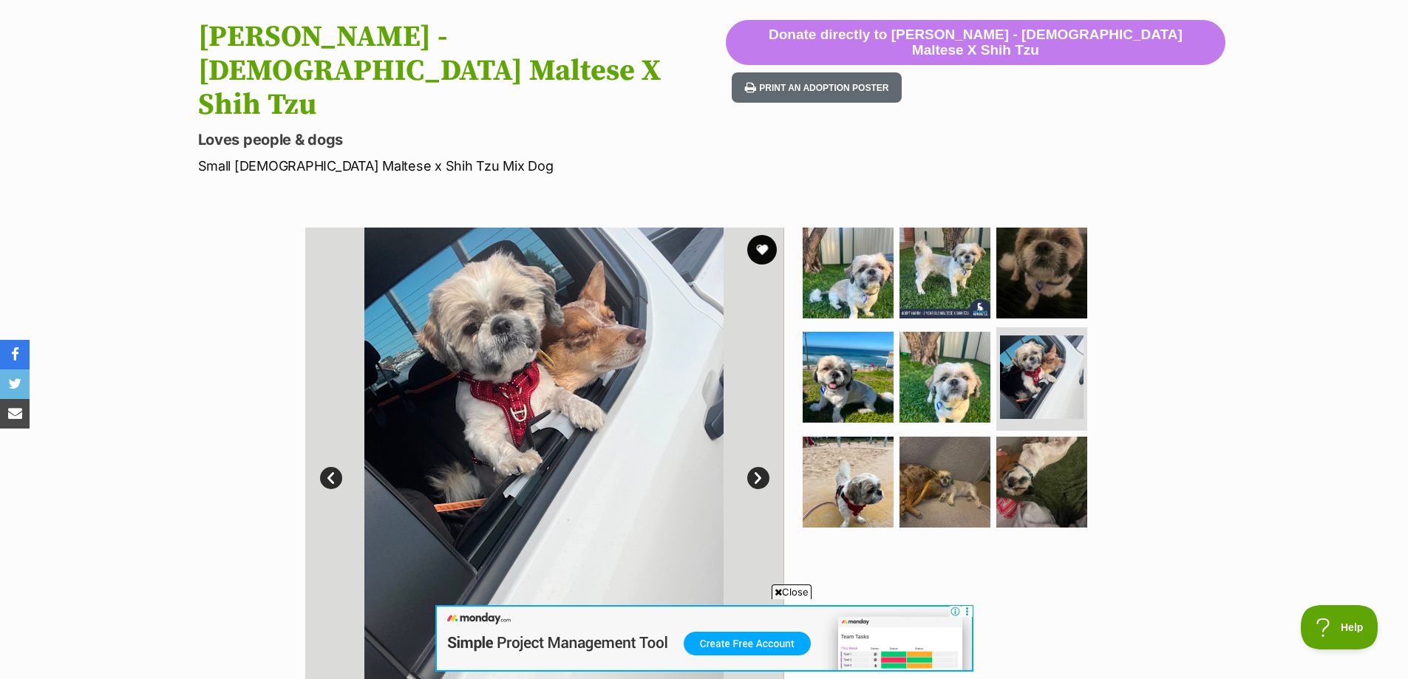
click at [755, 467] on link "Next" at bounding box center [758, 478] width 22 height 22
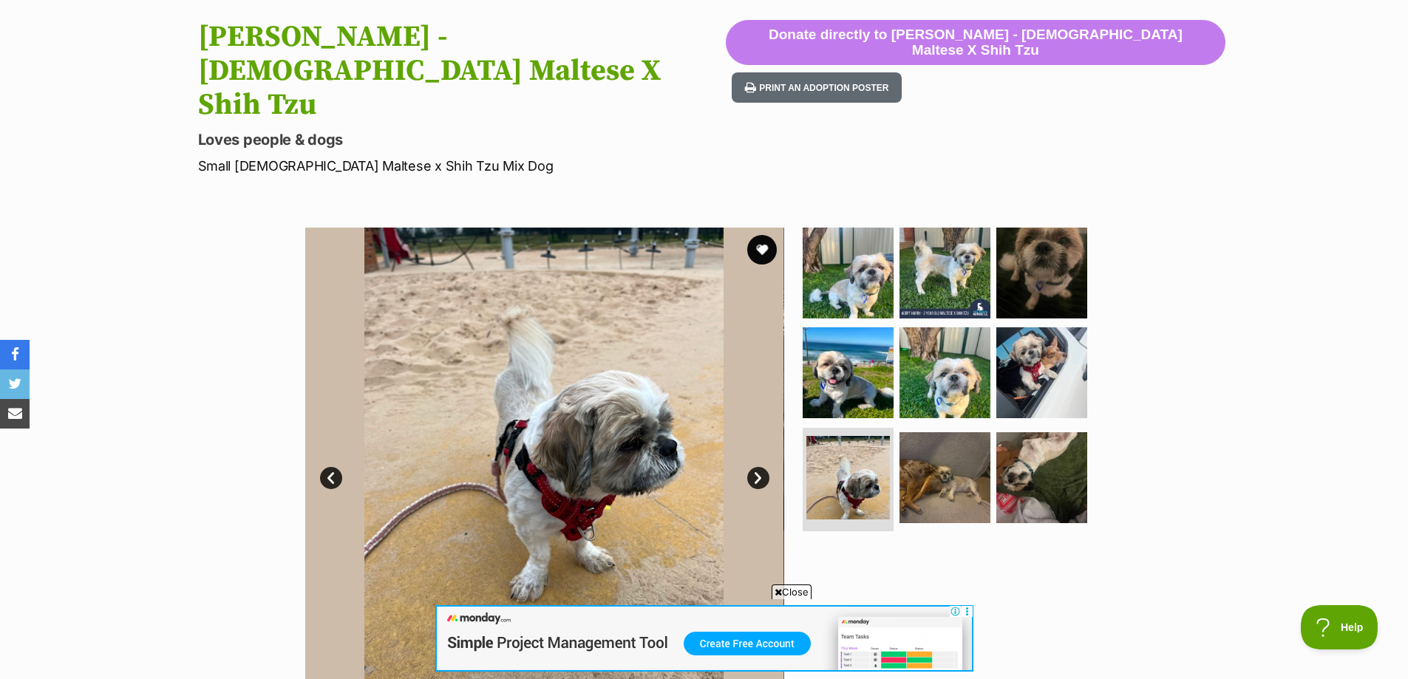
click at [755, 467] on link "Next" at bounding box center [758, 478] width 22 height 22
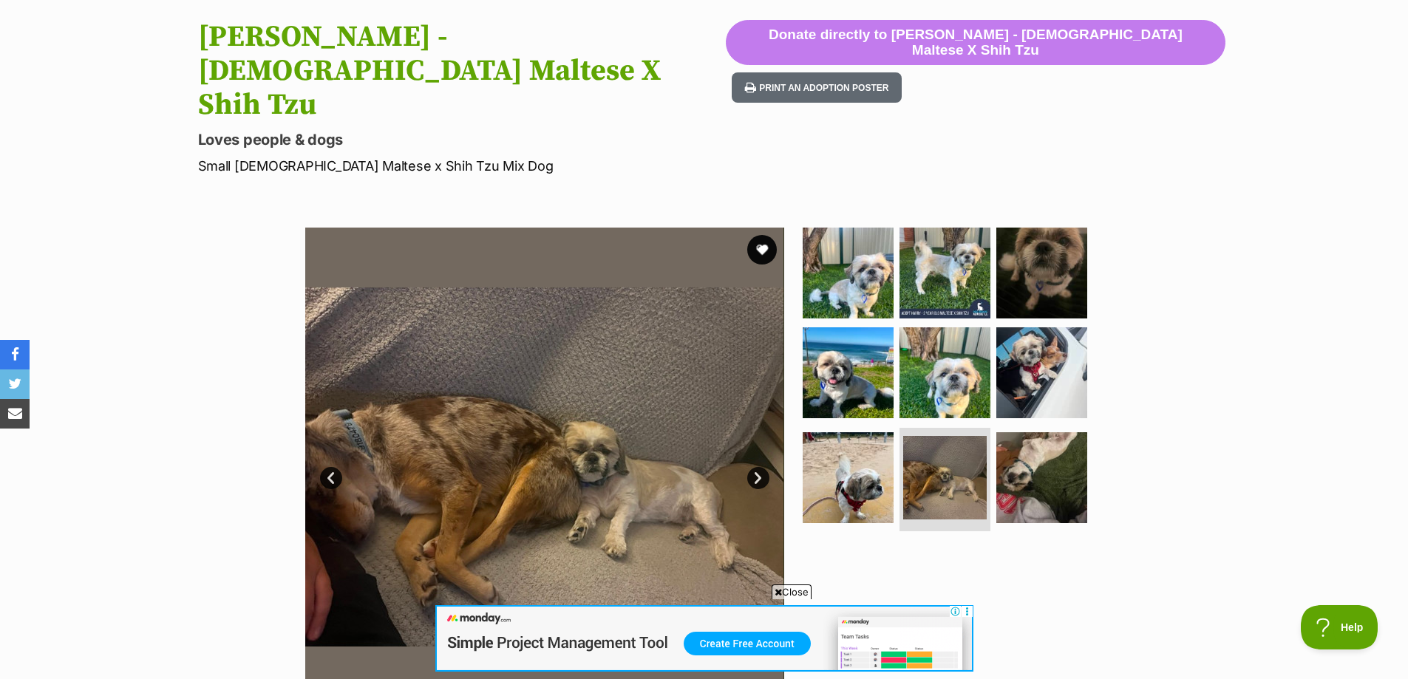
click at [755, 467] on link "Next" at bounding box center [758, 478] width 22 height 22
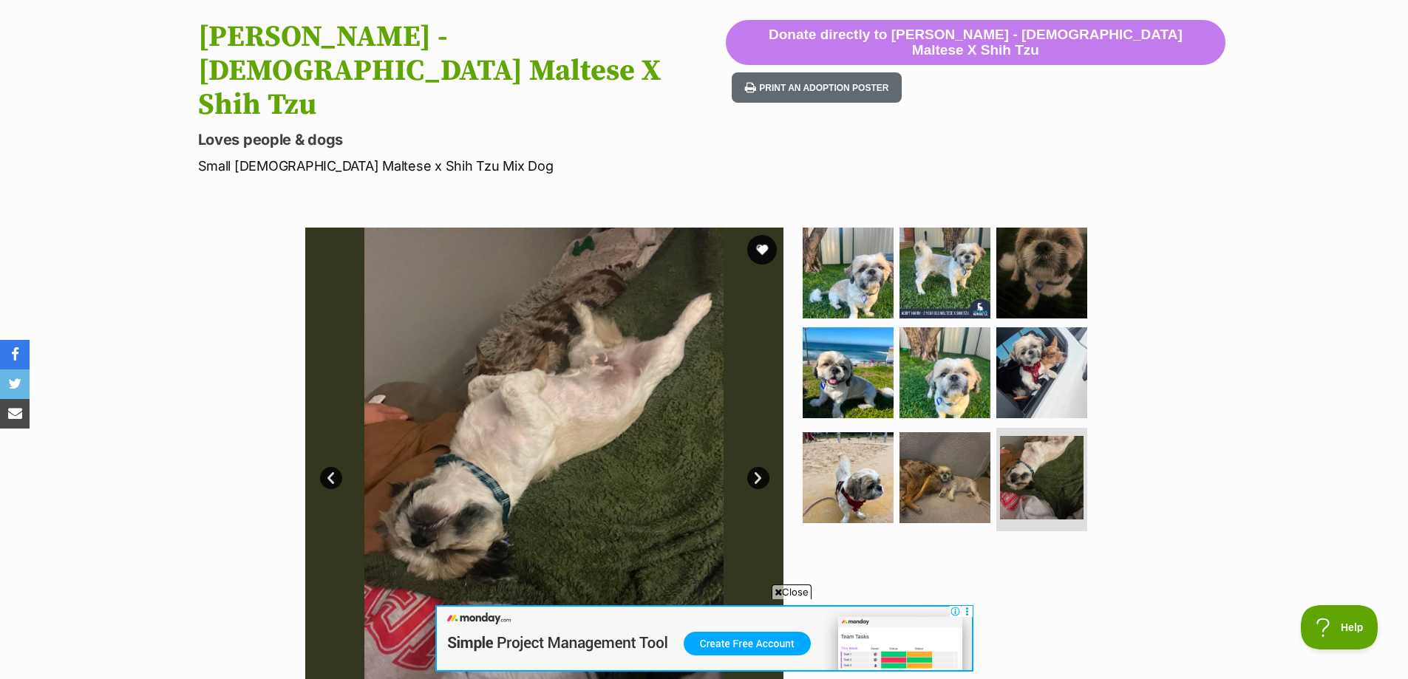
click at [755, 467] on link "Next" at bounding box center [758, 478] width 22 height 22
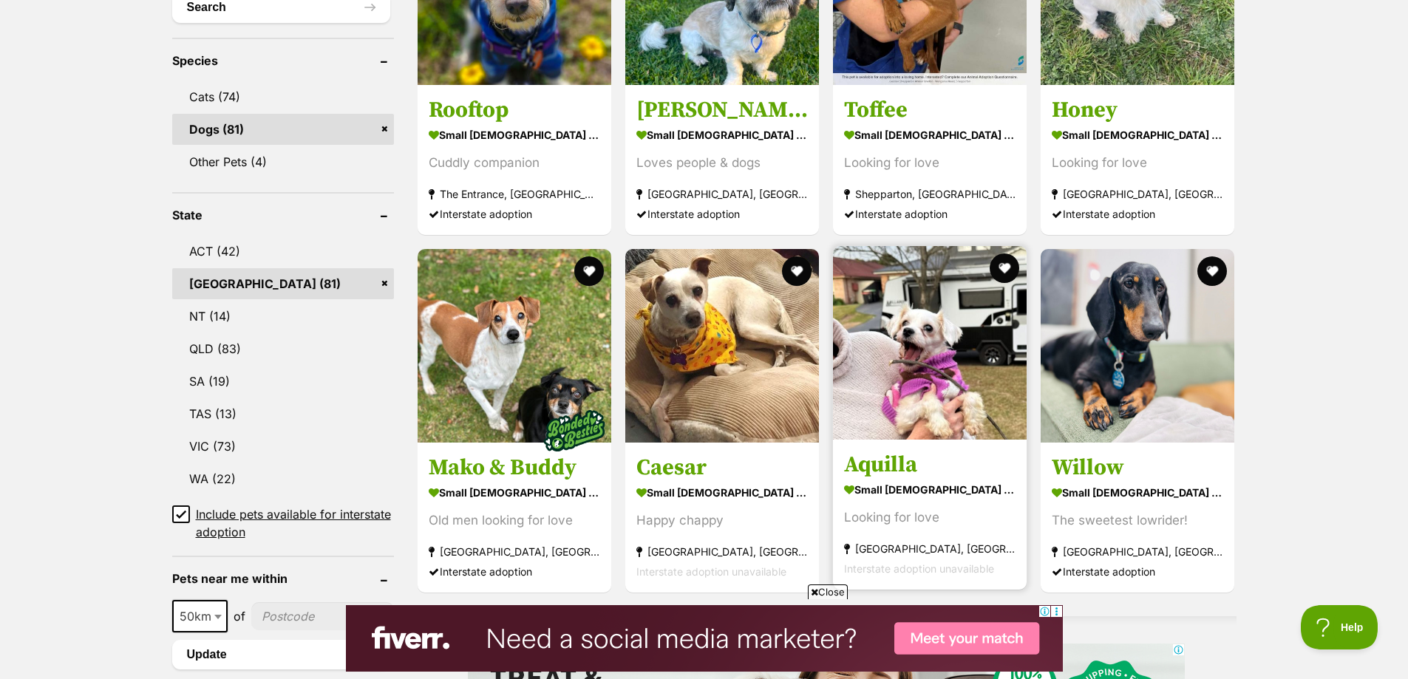
click at [910, 386] on img at bounding box center [930, 343] width 194 height 194
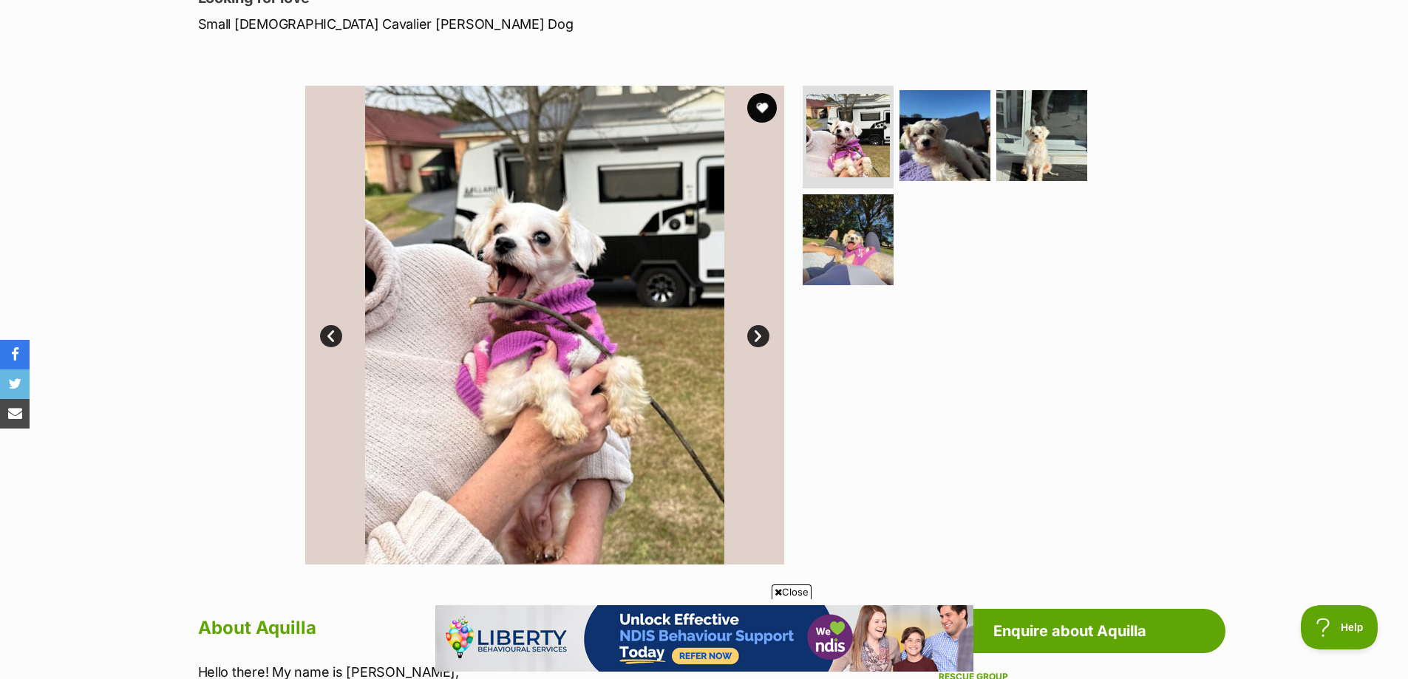
click at [760, 337] on link "Next" at bounding box center [758, 336] width 22 height 22
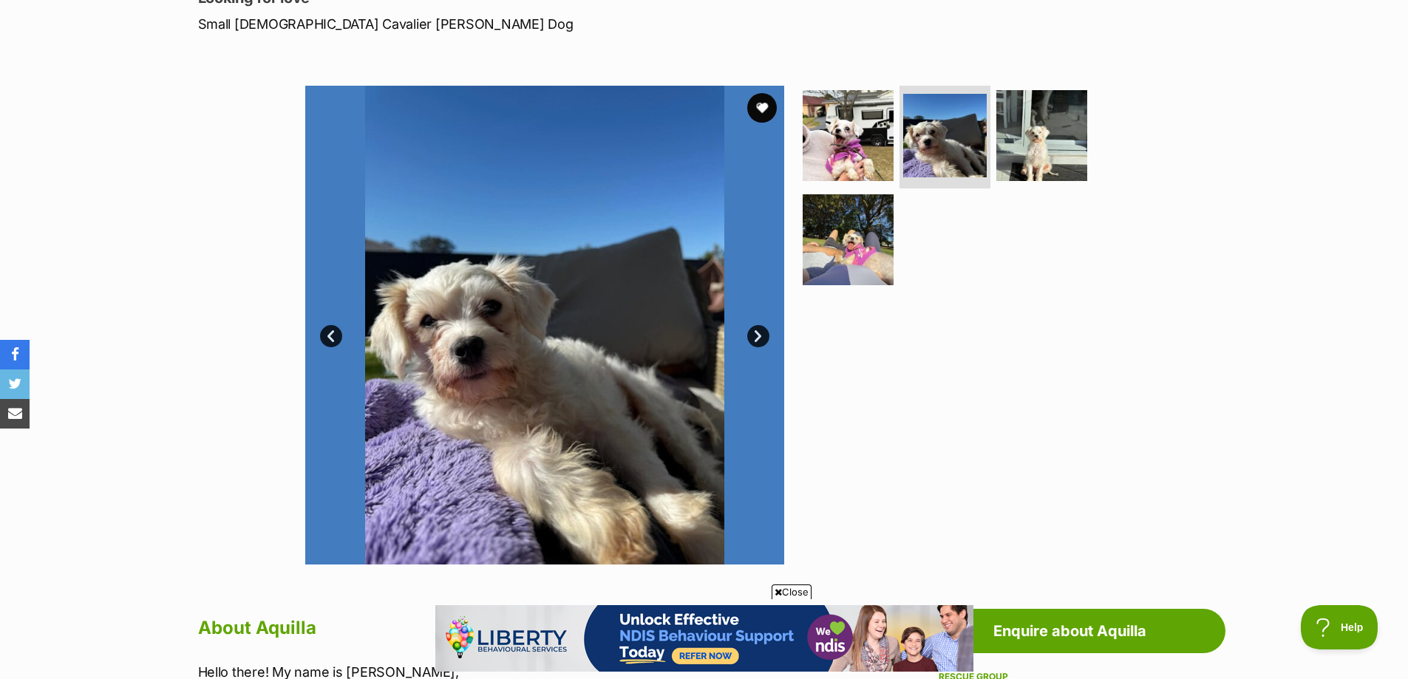
click at [760, 337] on link "Next" at bounding box center [758, 336] width 22 height 22
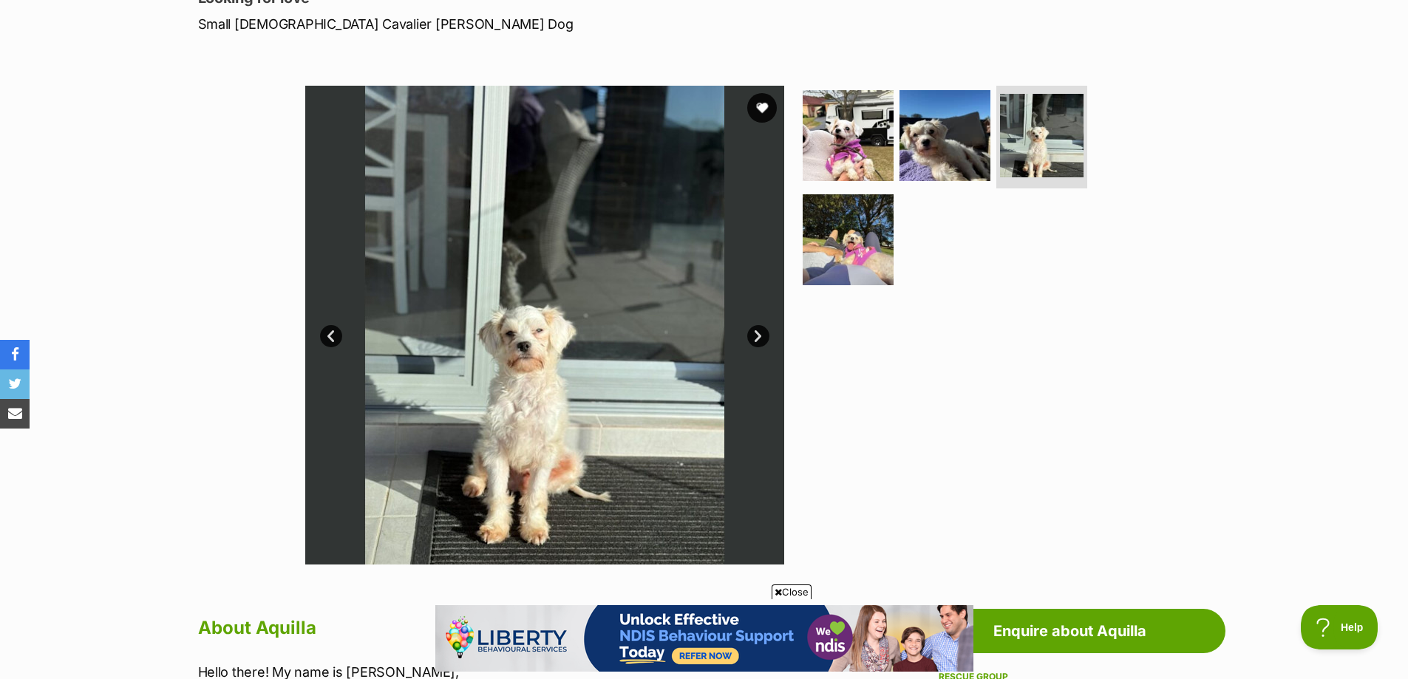
click at [760, 337] on link "Next" at bounding box center [758, 336] width 22 height 22
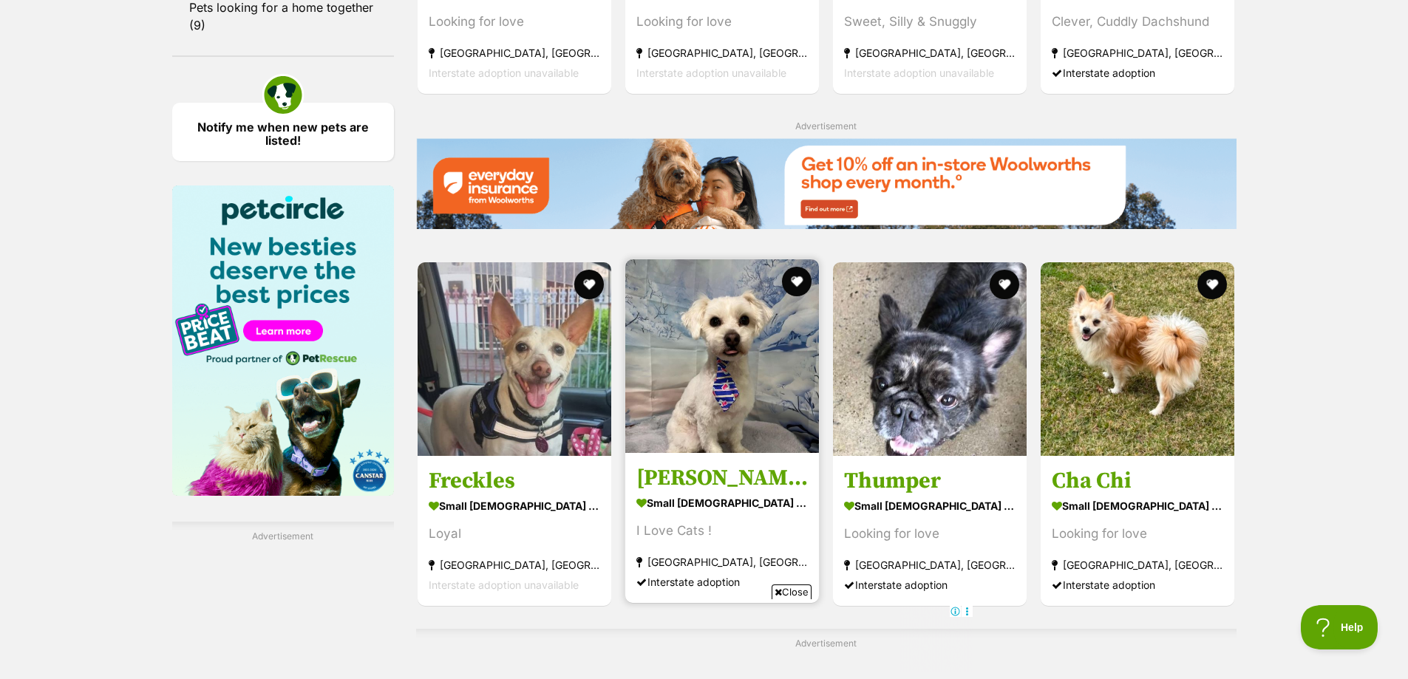
scroll to position [2069, 0]
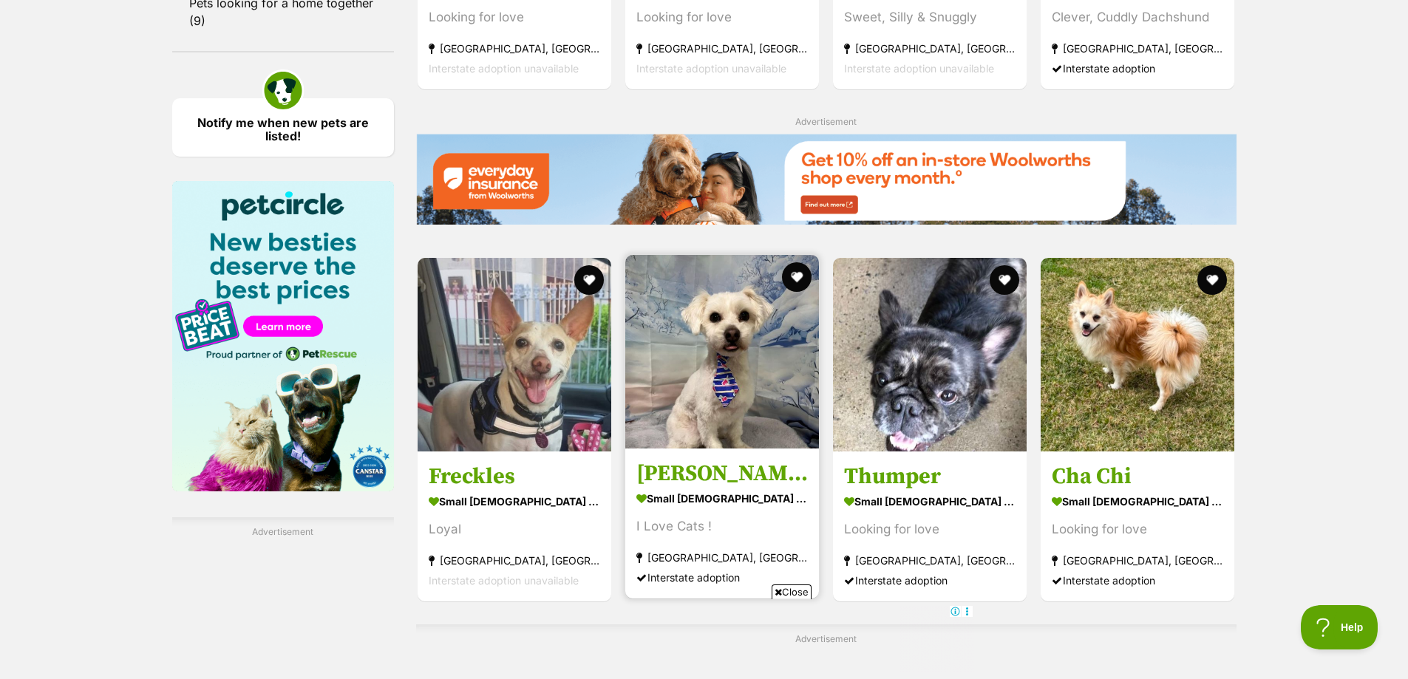
click at [712, 394] on img at bounding box center [722, 352] width 194 height 194
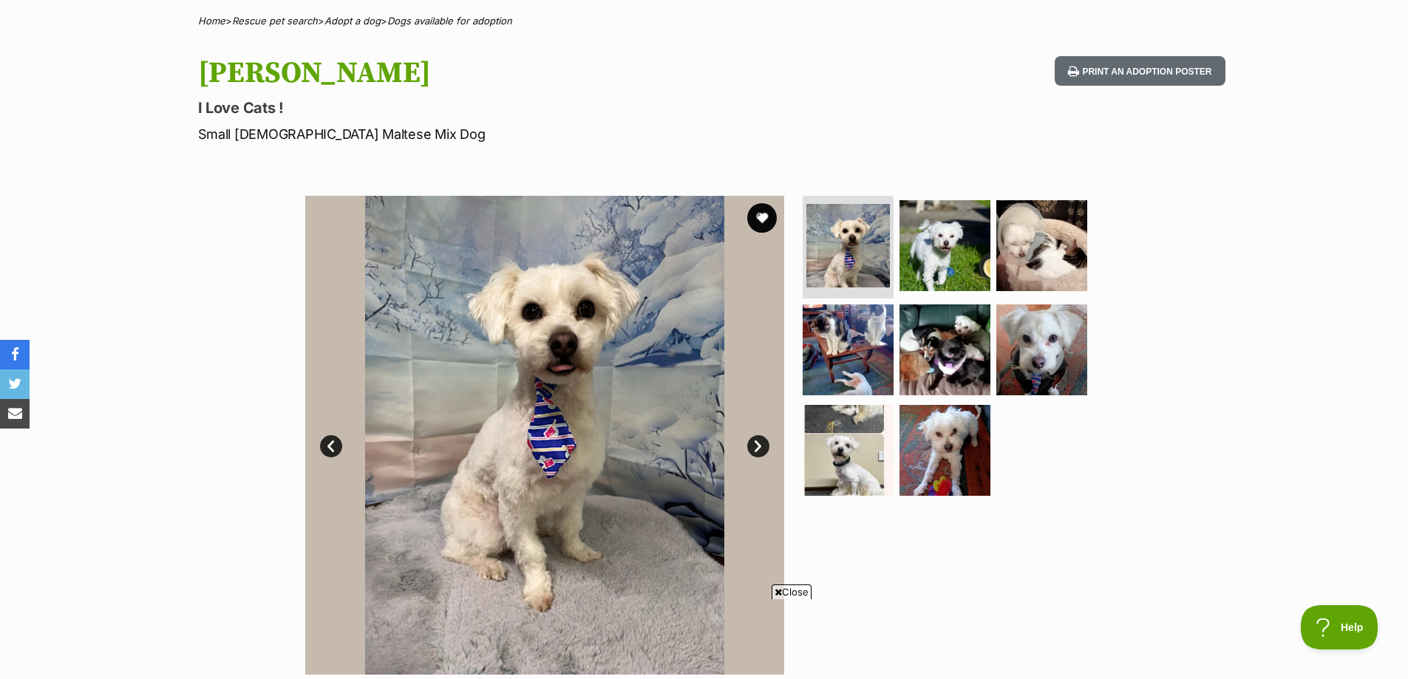
scroll to position [148, 0]
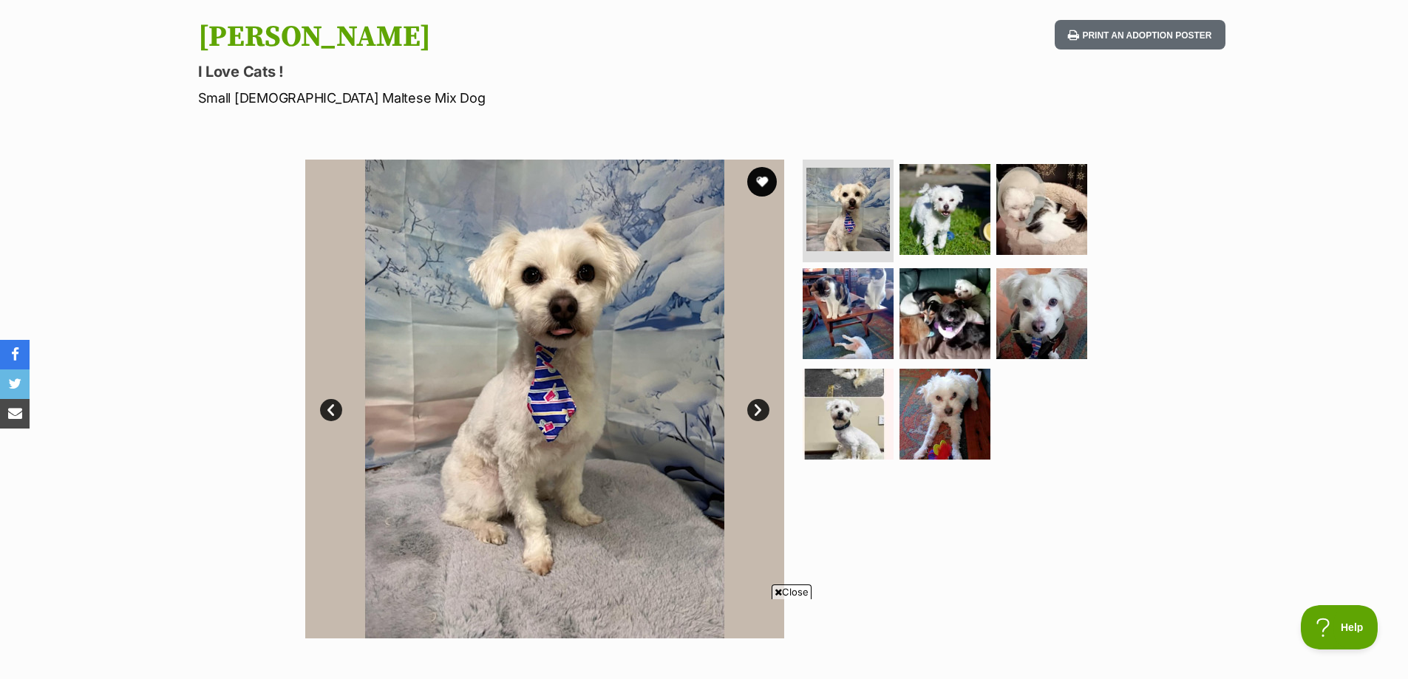
click at [754, 409] on link "Next" at bounding box center [758, 410] width 22 height 22
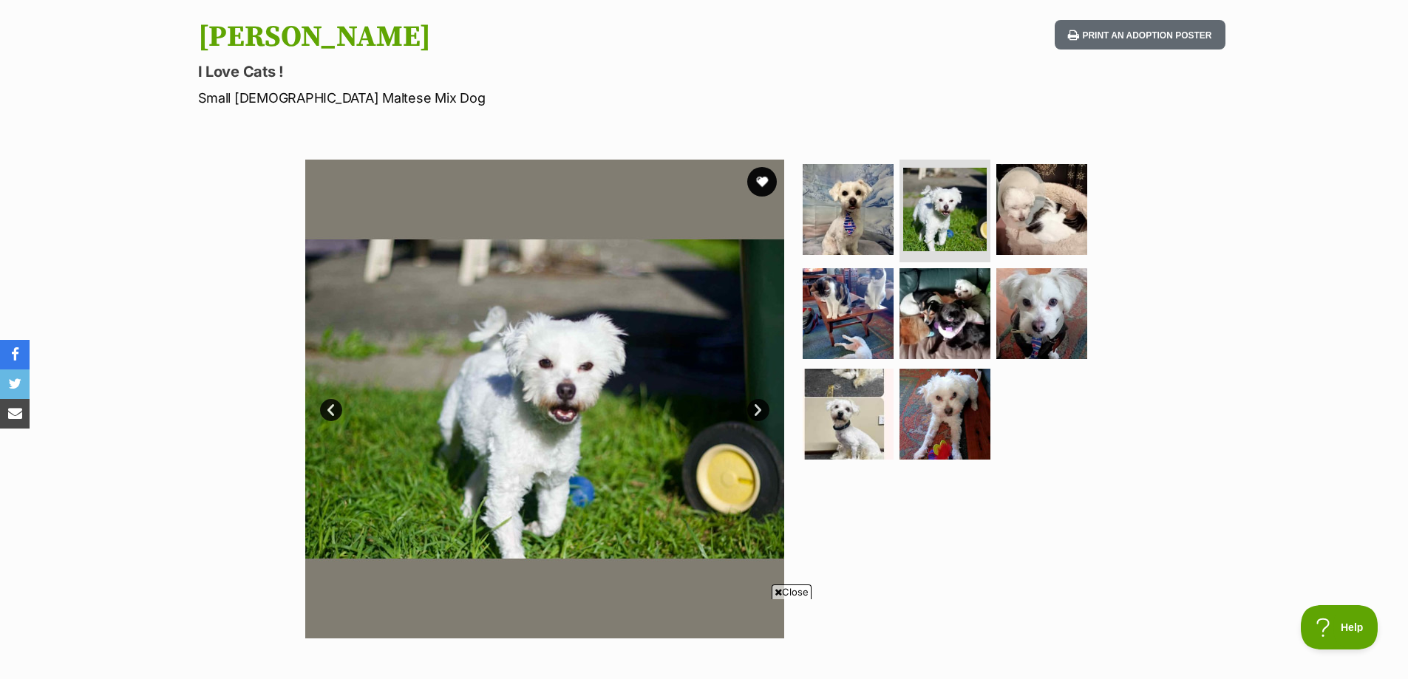
click at [754, 409] on link "Next" at bounding box center [758, 410] width 22 height 22
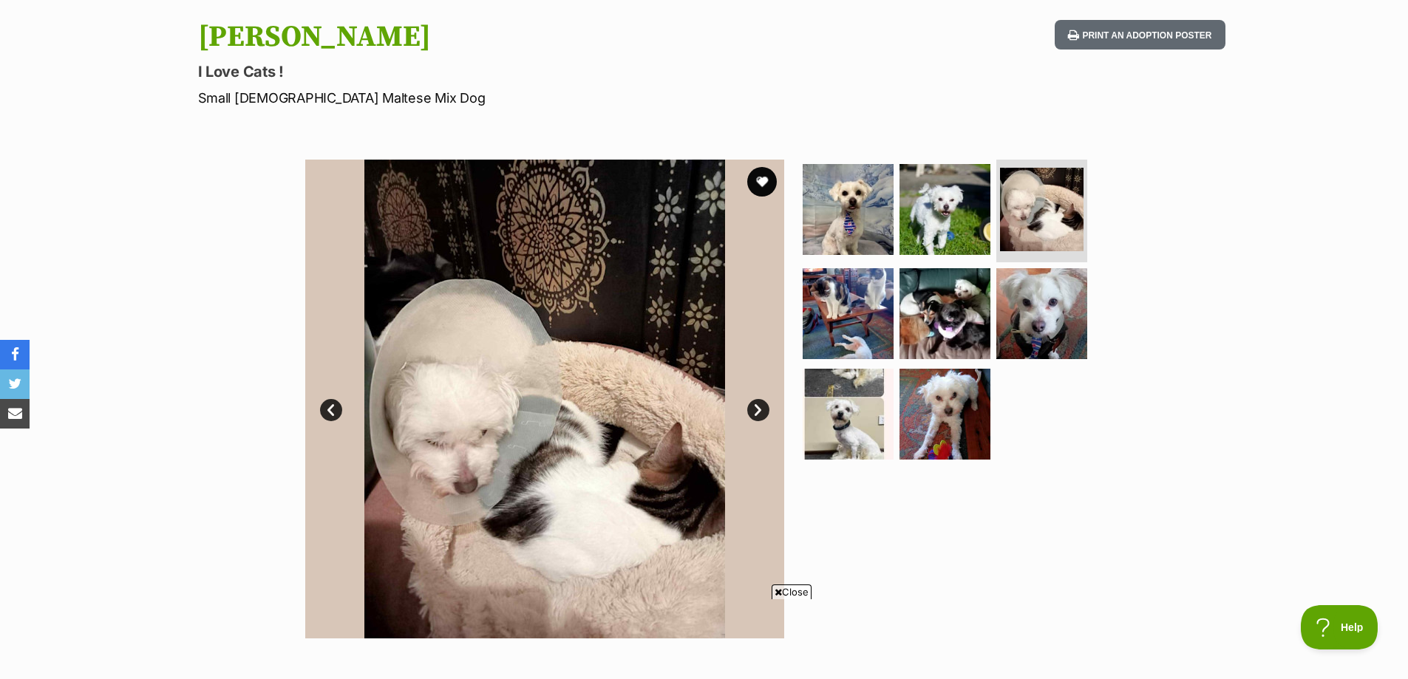
click at [754, 409] on link "Next" at bounding box center [758, 410] width 22 height 22
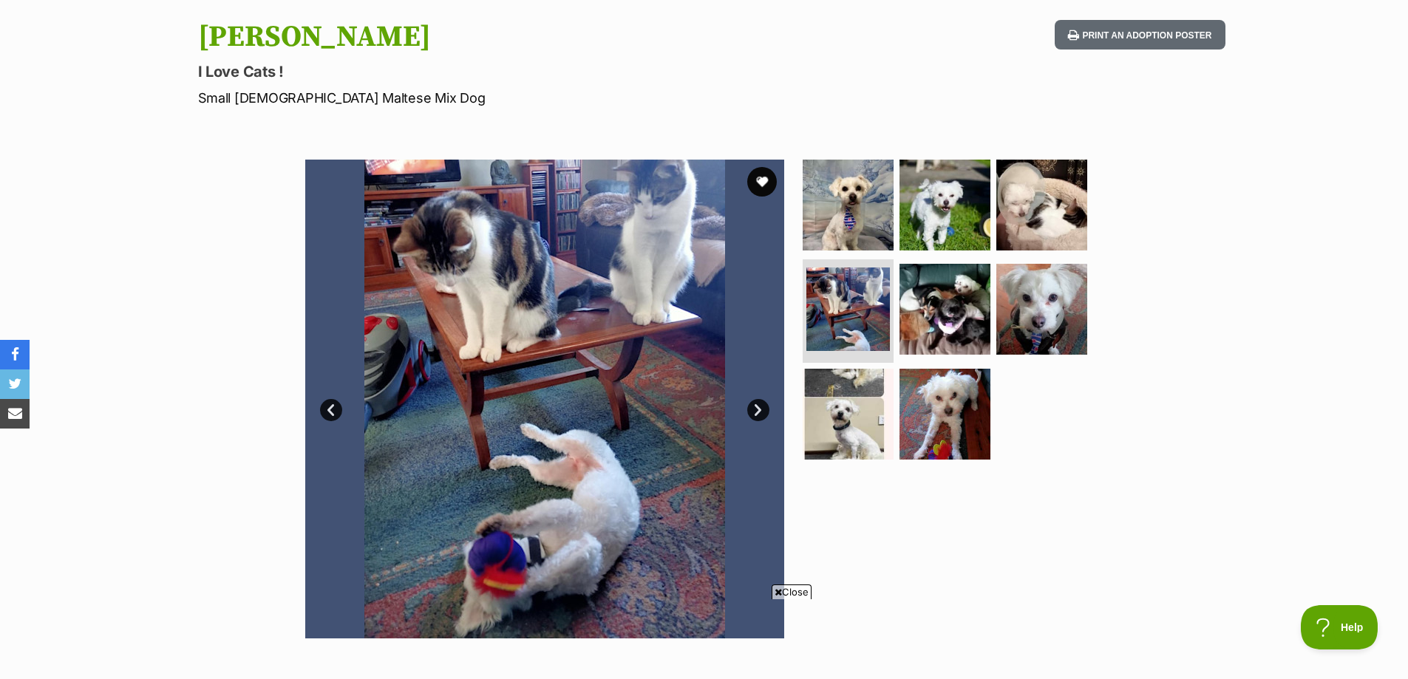
click at [754, 409] on link "Next" at bounding box center [758, 410] width 22 height 22
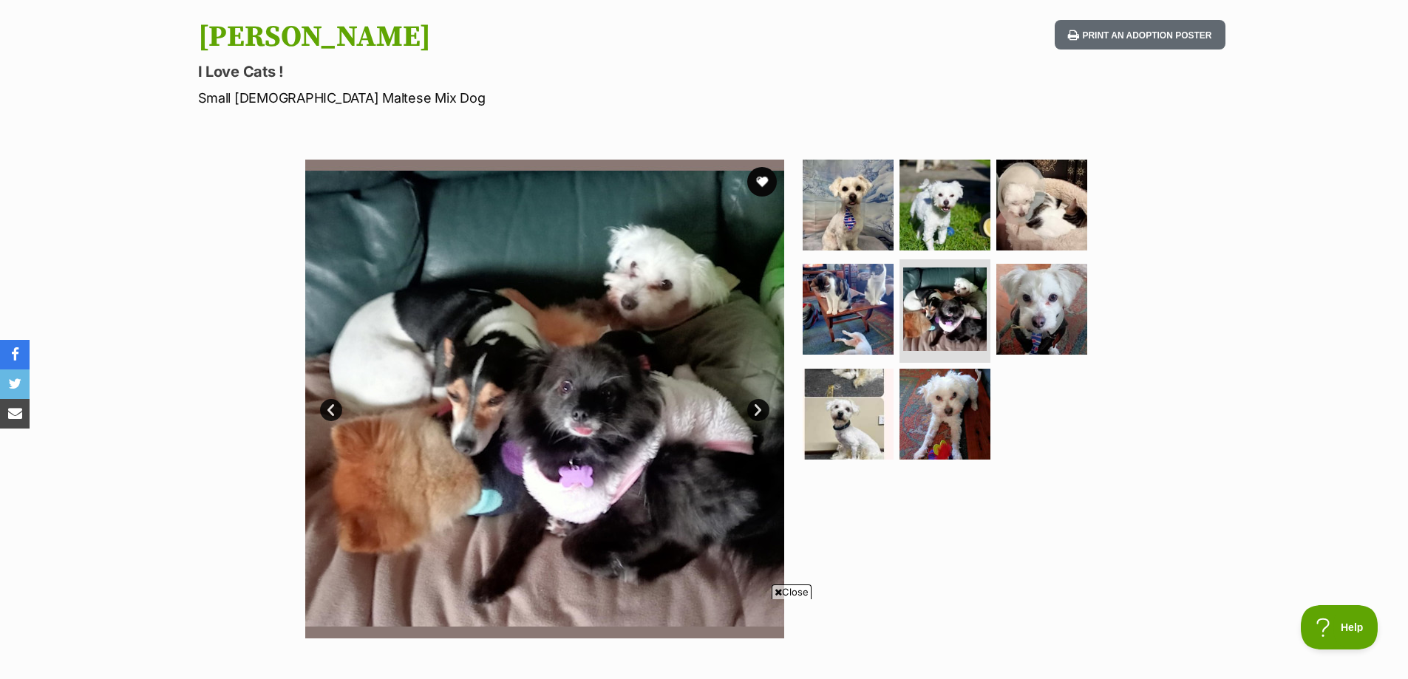
click at [754, 409] on link "Next" at bounding box center [758, 410] width 22 height 22
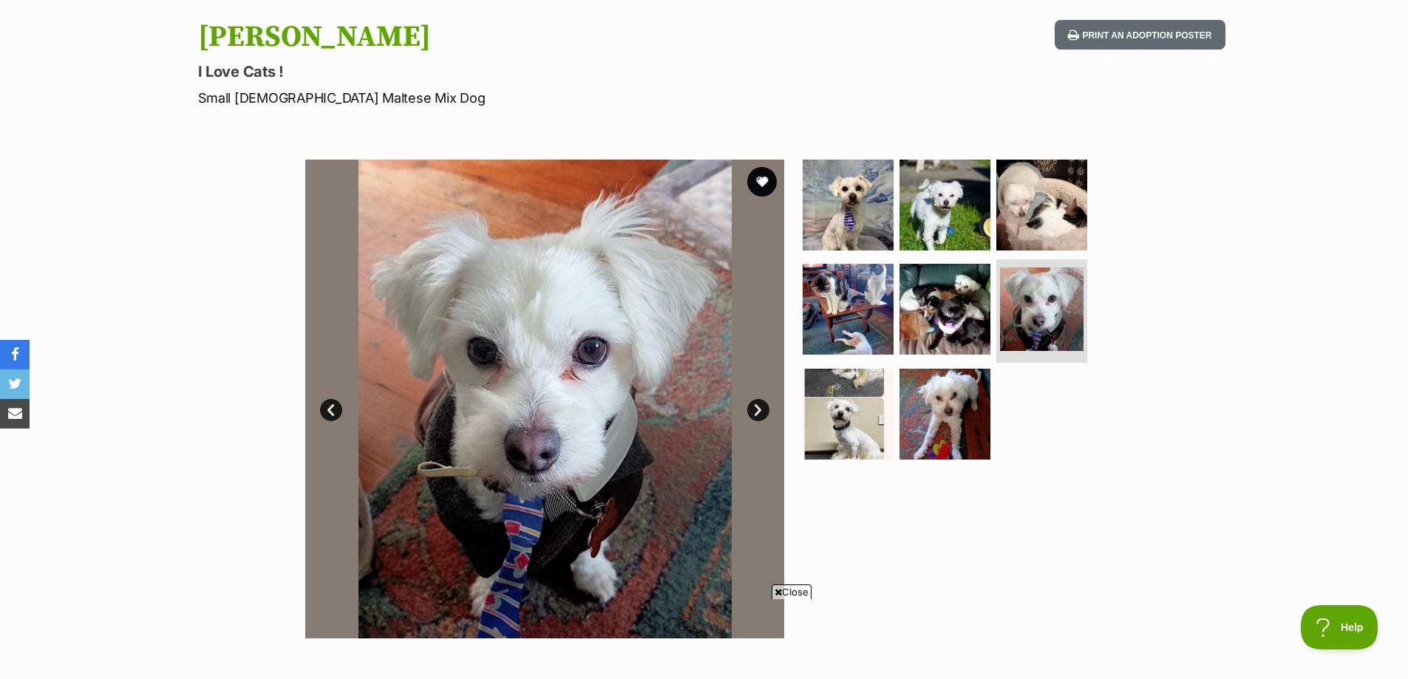
click at [754, 409] on link "Next" at bounding box center [758, 410] width 22 height 22
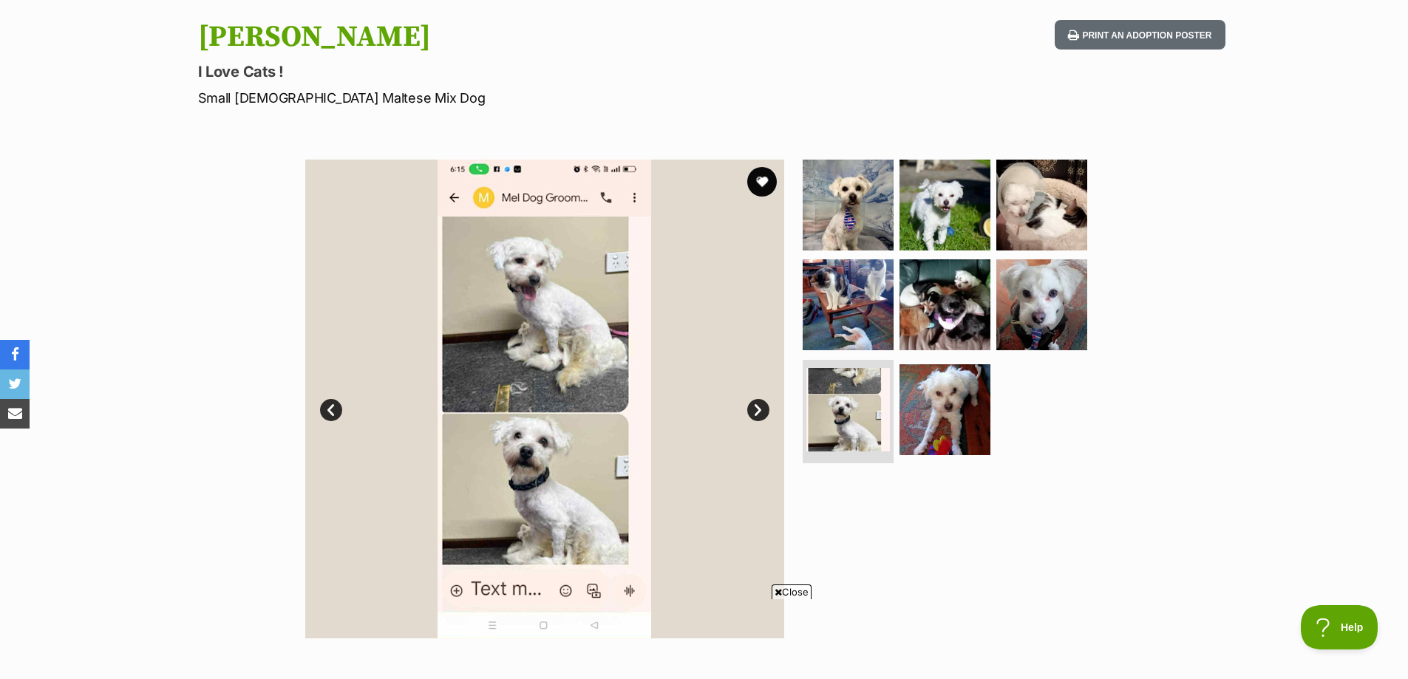
click at [754, 409] on link "Next" at bounding box center [758, 410] width 22 height 22
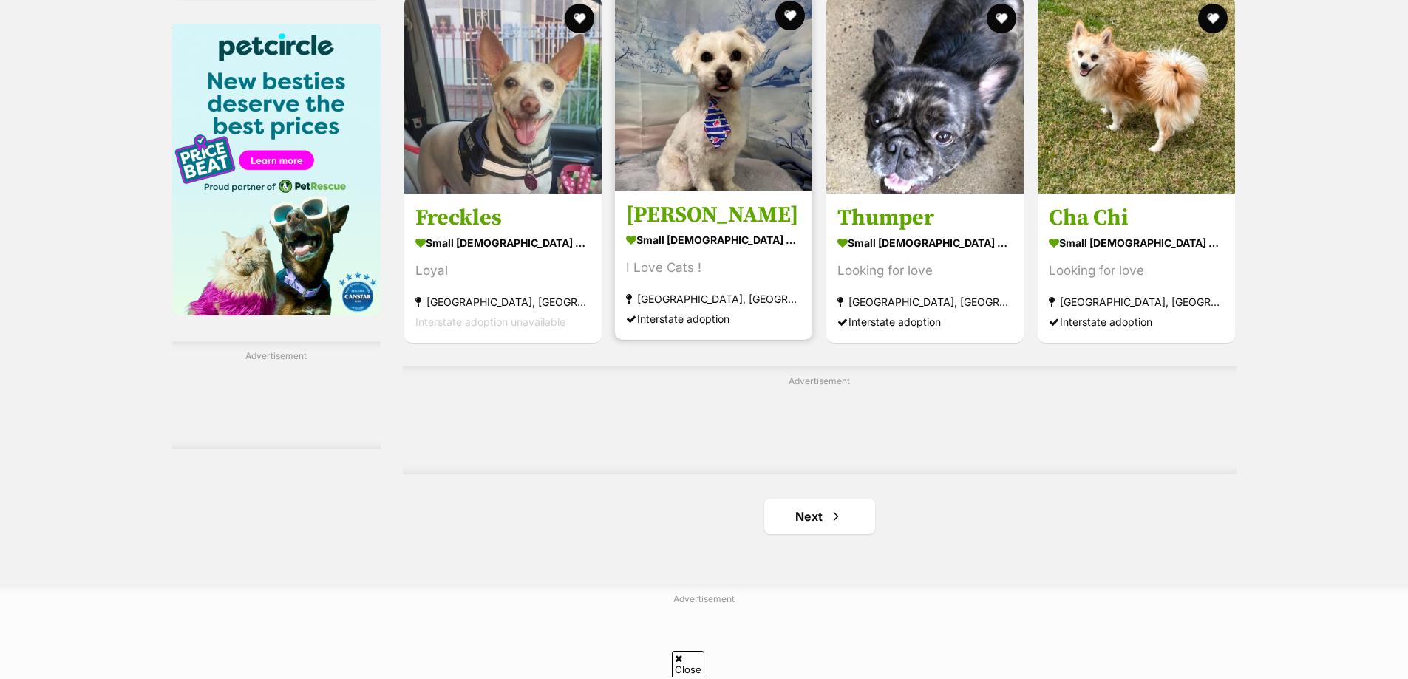
scroll to position [2300, 0]
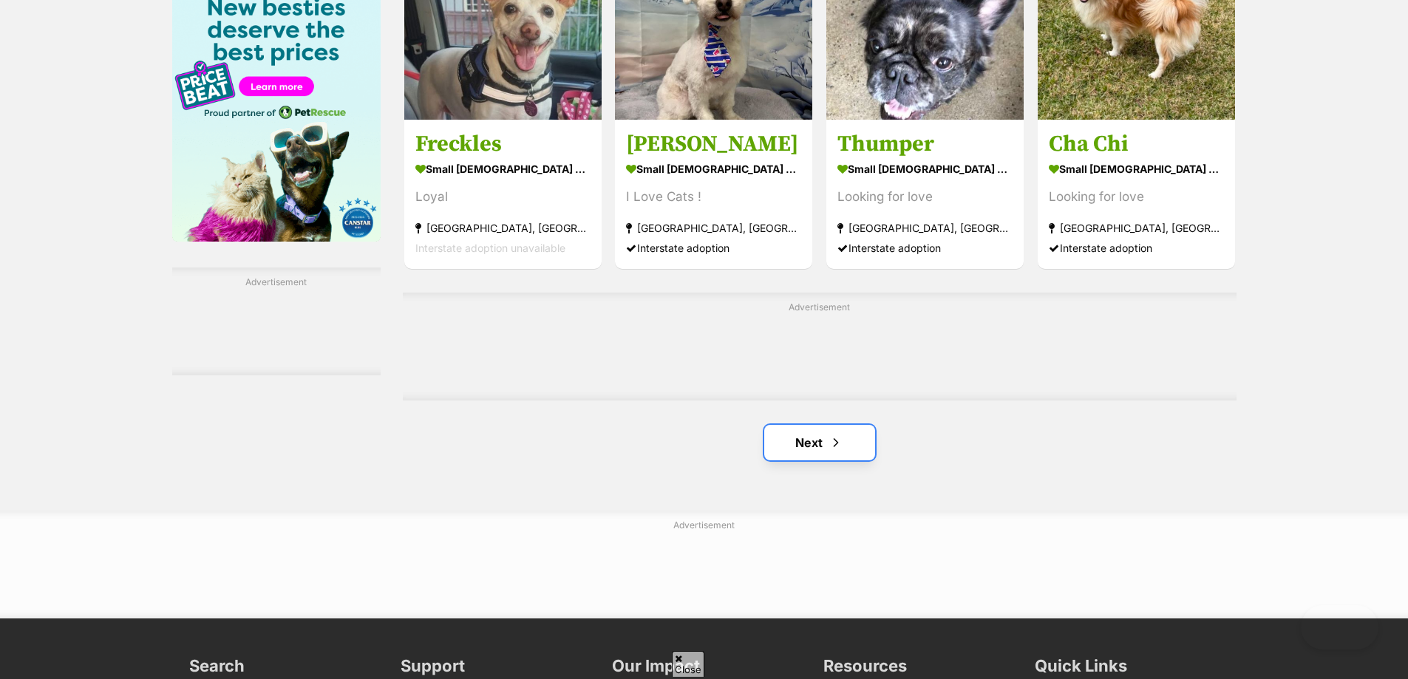
click at [815, 431] on link "Next" at bounding box center [819, 442] width 111 height 35
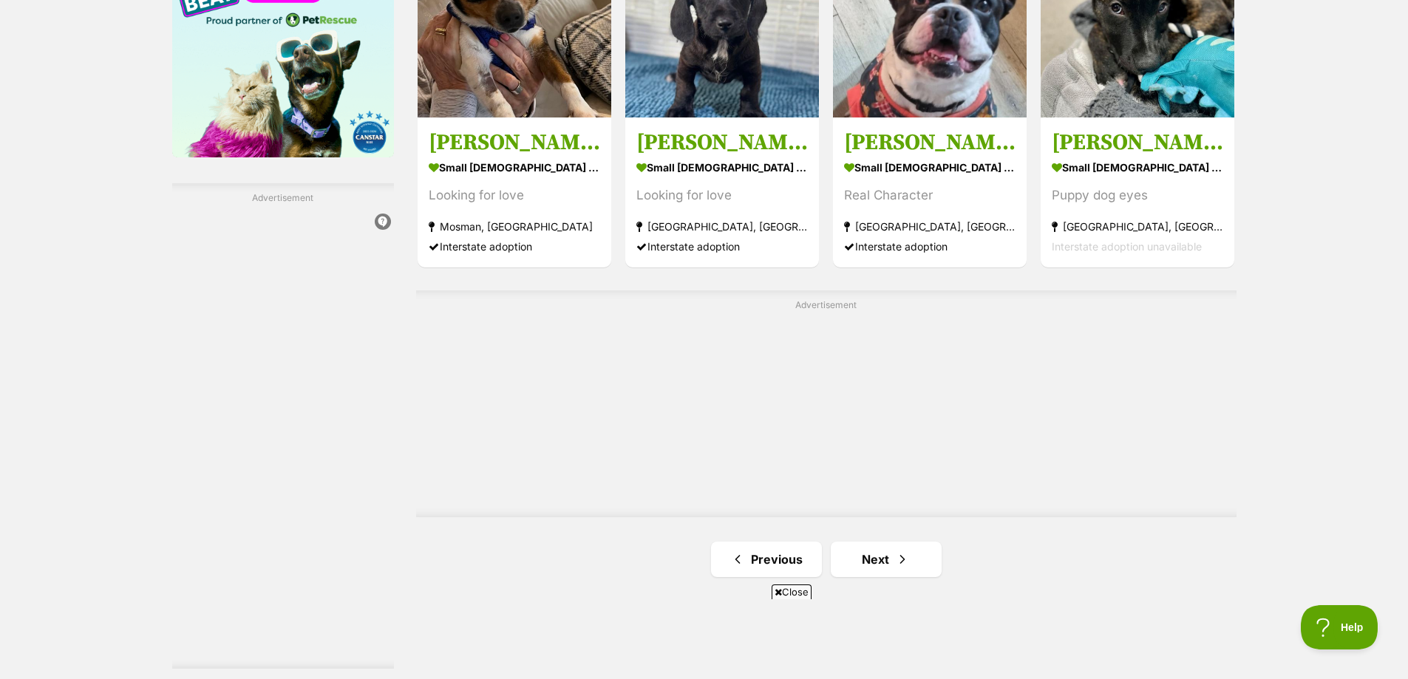
scroll to position [2438, 0]
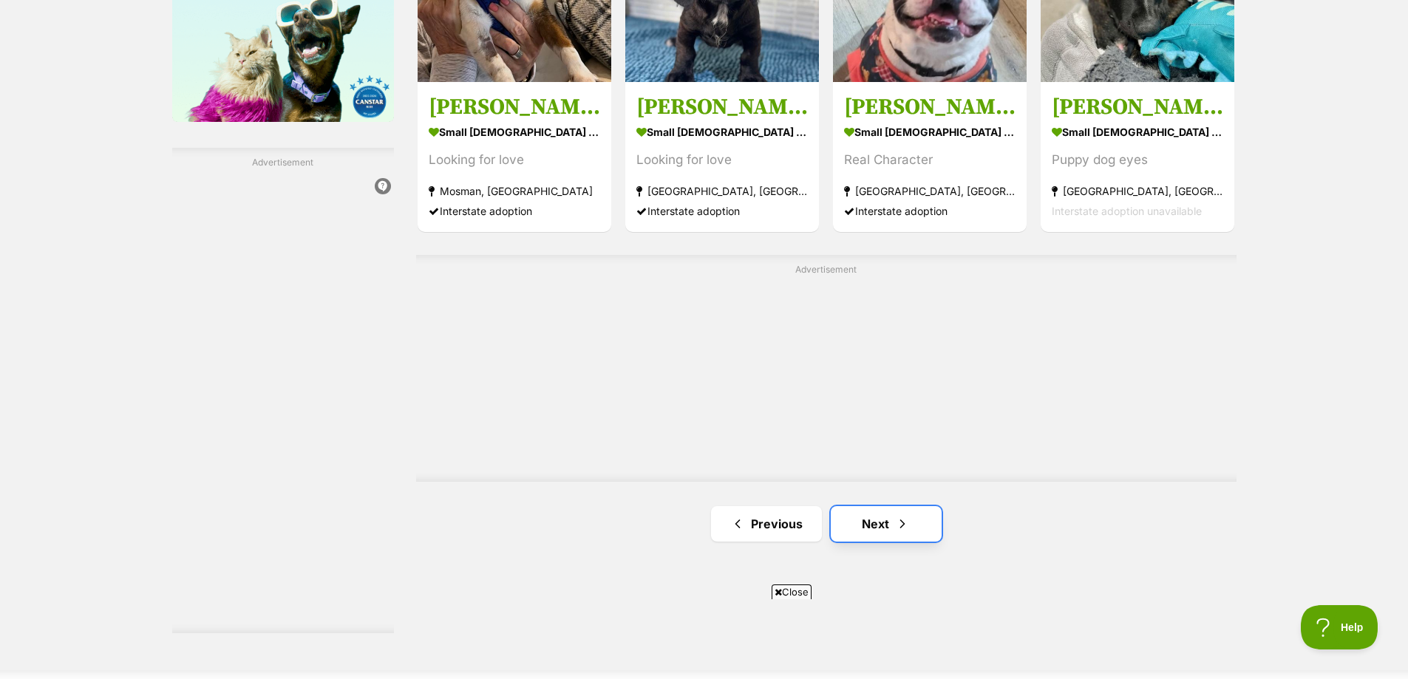
click at [892, 515] on link "Next" at bounding box center [885, 523] width 111 height 35
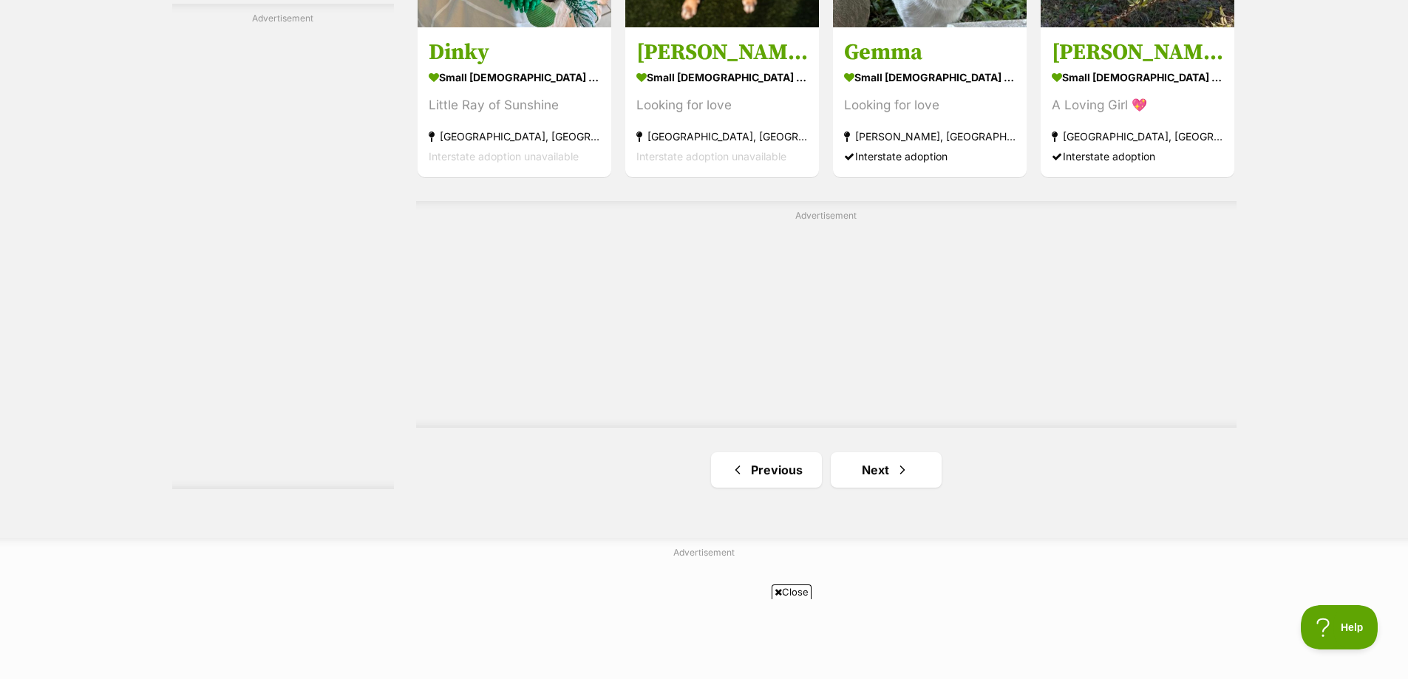
scroll to position [2716, 0]
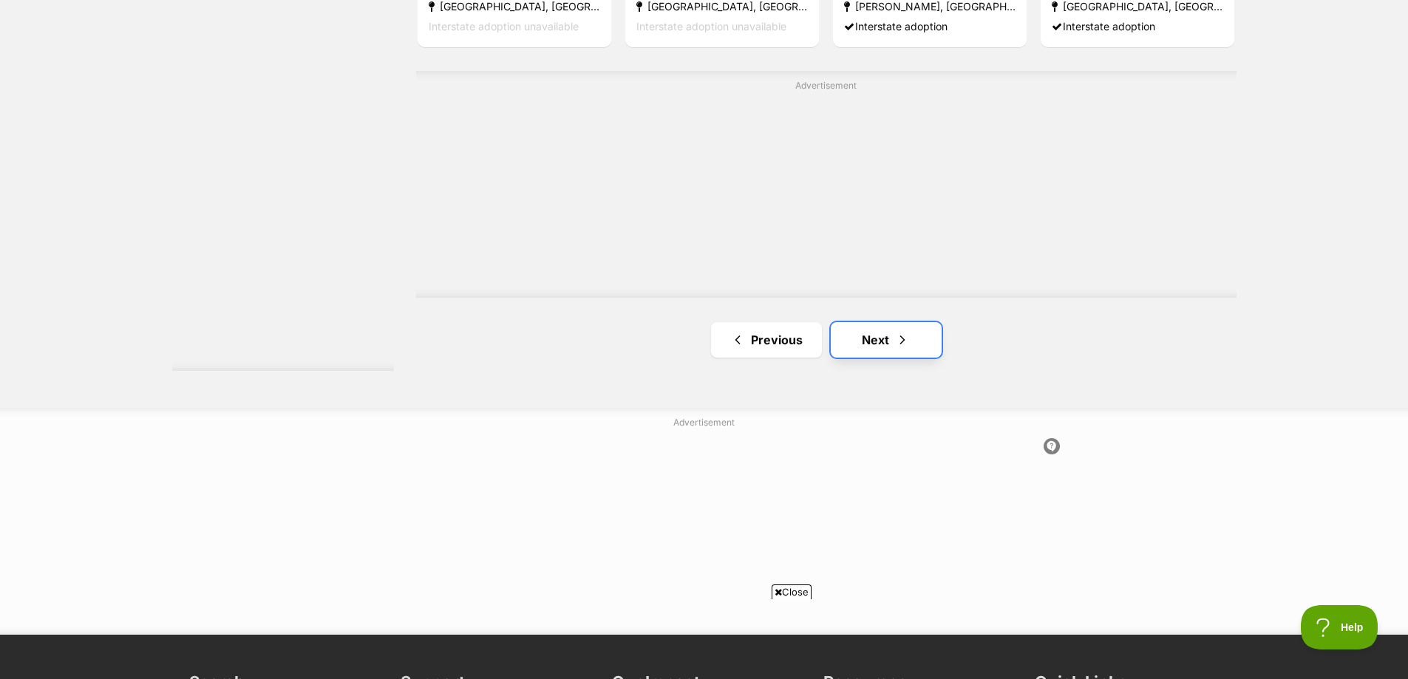
click at [895, 340] on span "Next page" at bounding box center [902, 340] width 15 height 18
